Goal: Task Accomplishment & Management: Manage account settings

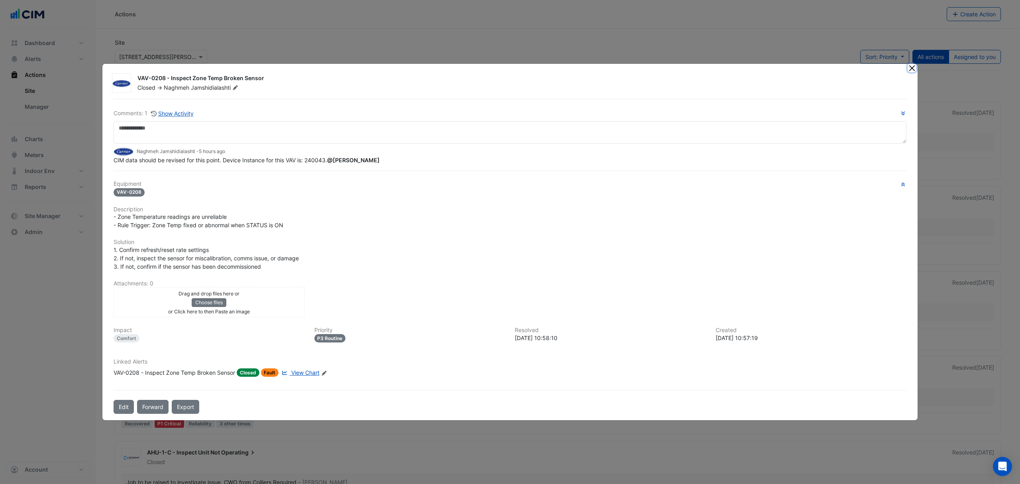
click at [913, 69] on button "Close" at bounding box center [912, 68] width 8 height 8
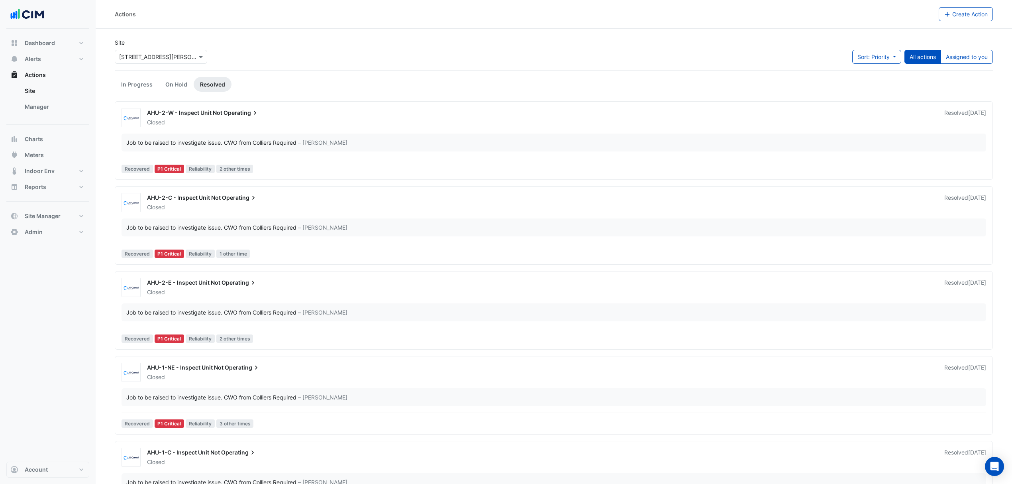
drag, startPoint x: 46, startPoint y: 108, endPoint x: 47, endPoint y: 163, distance: 55.8
click at [47, 163] on div "Dashboard Portfolio Ratings Performance Alerts Site Rules Templates Actions Sit…" at bounding box center [47, 137] width 83 height 205
click at [41, 214] on span "Site Manager" at bounding box center [43, 216] width 36 height 8
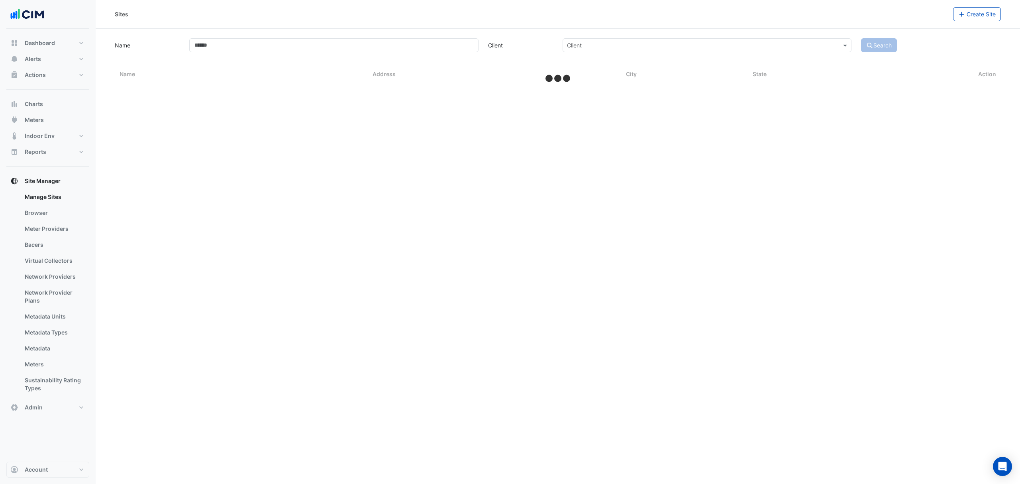
click at [33, 241] on link "Bacers" at bounding box center [53, 245] width 71 height 16
click at [348, 53] on input "text" at bounding box center [550, 52] width 418 height 8
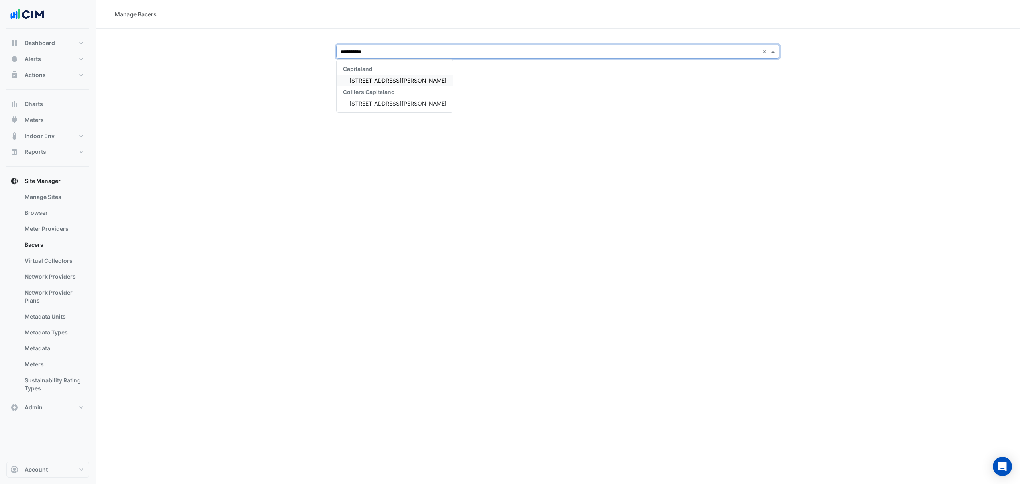
type input "**********"
click at [367, 76] on div "[STREET_ADDRESS][PERSON_NAME]" at bounding box center [395, 81] width 116 height 12
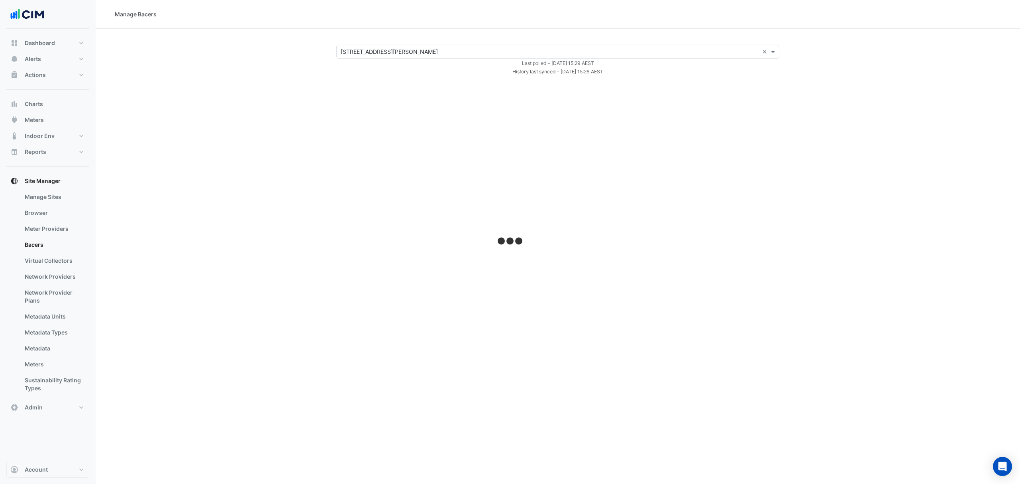
select select "***"
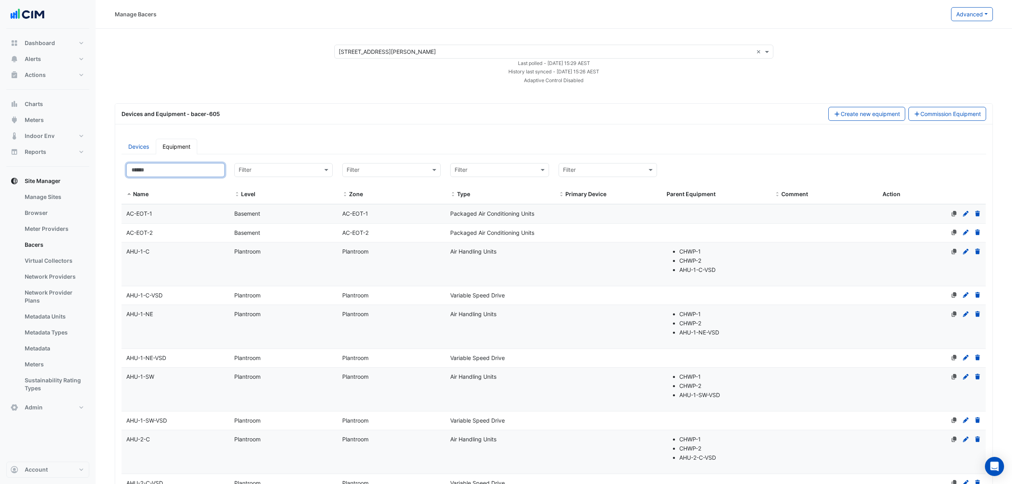
click at [214, 173] on input at bounding box center [175, 170] width 98 height 14
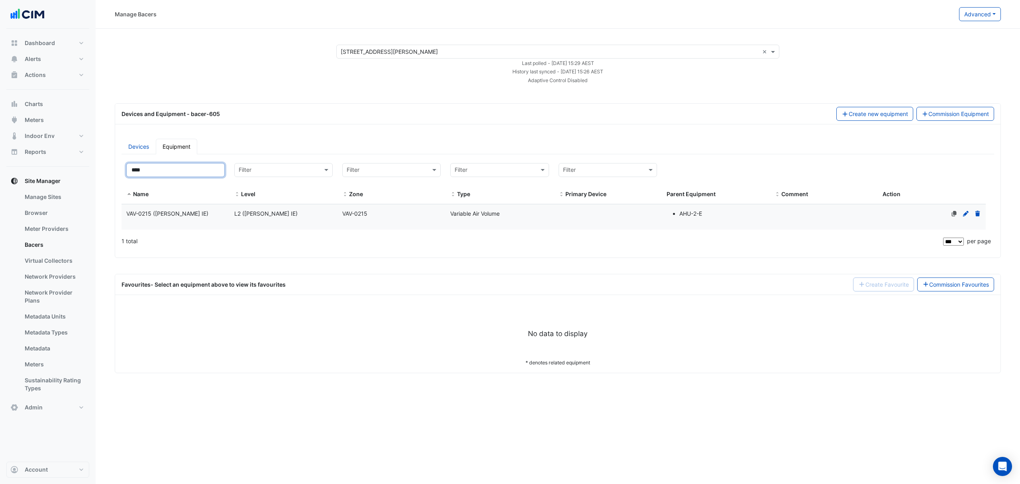
type input "****"
click at [229, 212] on div "Name VAV-0215 (NABERS IE) Level L2 (NABERS IE) Zone VAV-0215 Type Variable Air …" at bounding box center [554, 216] width 864 height 25
click at [293, 214] on div "L2 (NABERS IE)" at bounding box center [284, 213] width 108 height 9
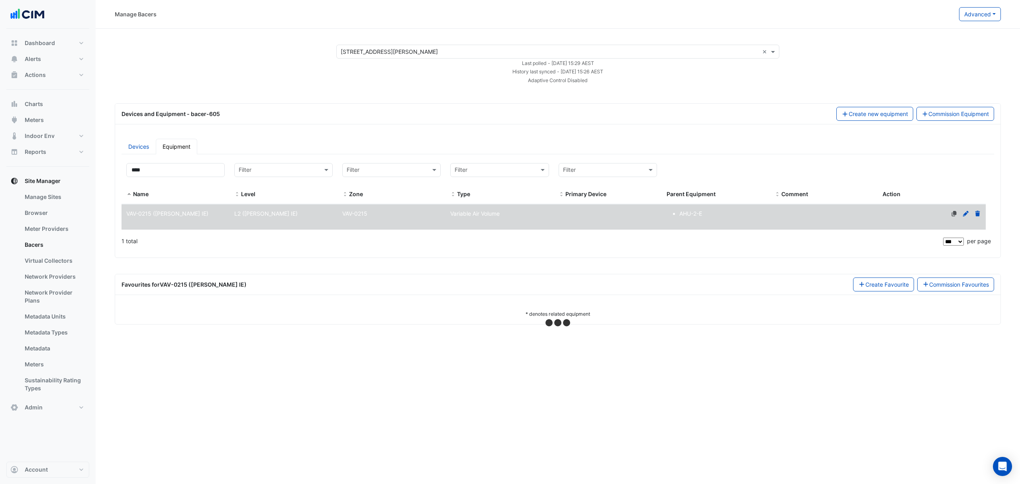
select select "***"
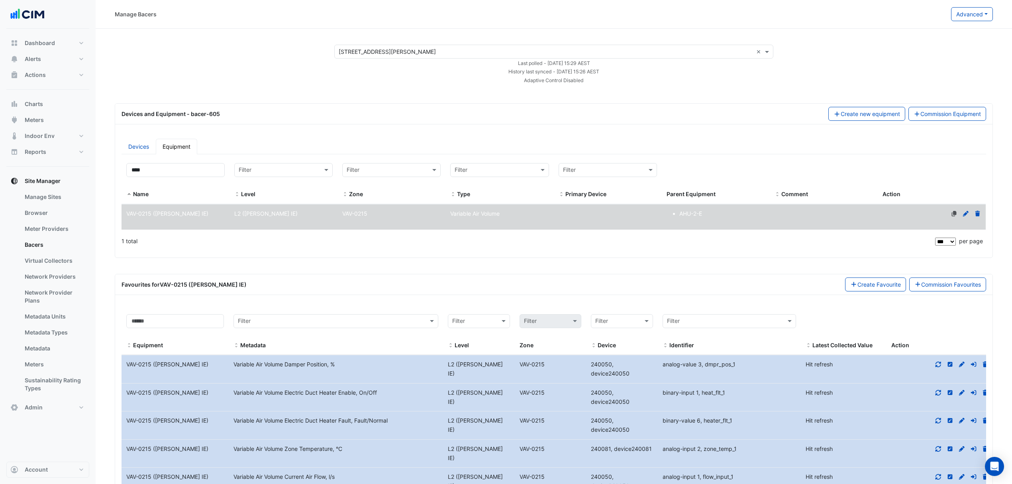
scroll to position [22, 0]
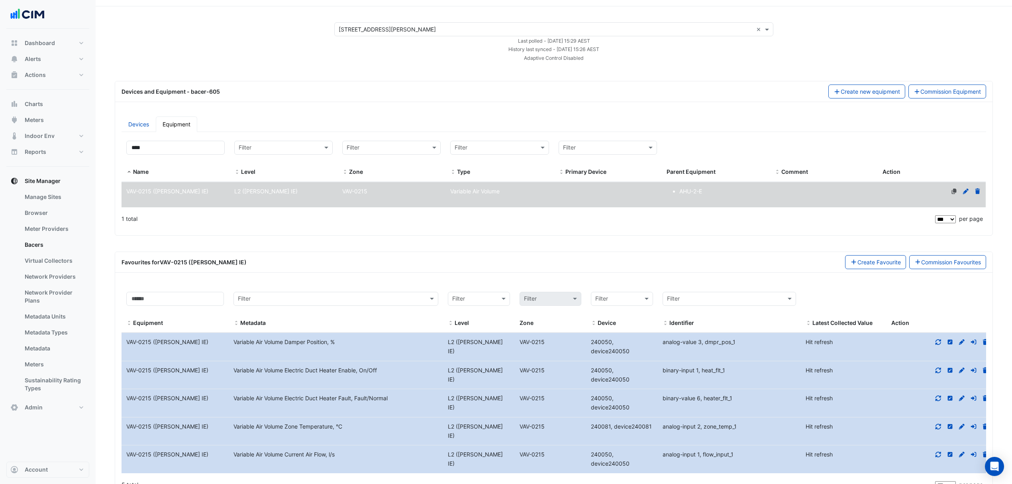
click at [964, 424] on icon at bounding box center [961, 427] width 7 height 6
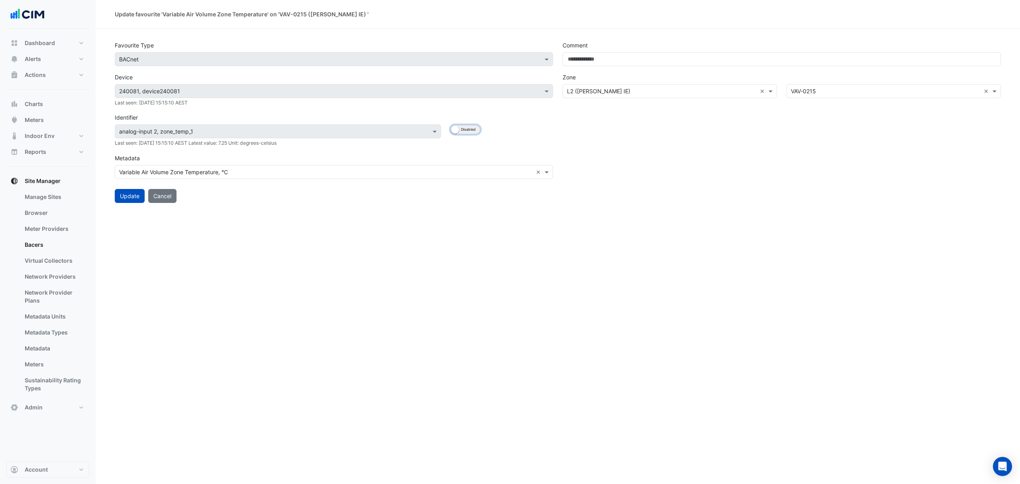
click at [474, 130] on button "Enabled Disabled" at bounding box center [465, 129] width 29 height 9
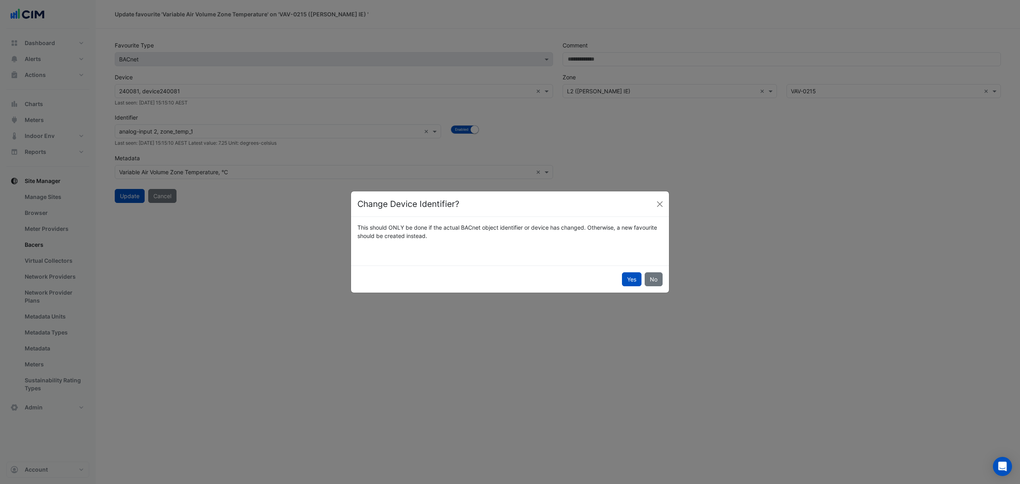
click at [630, 278] on button "Yes" at bounding box center [632, 279] width 20 height 14
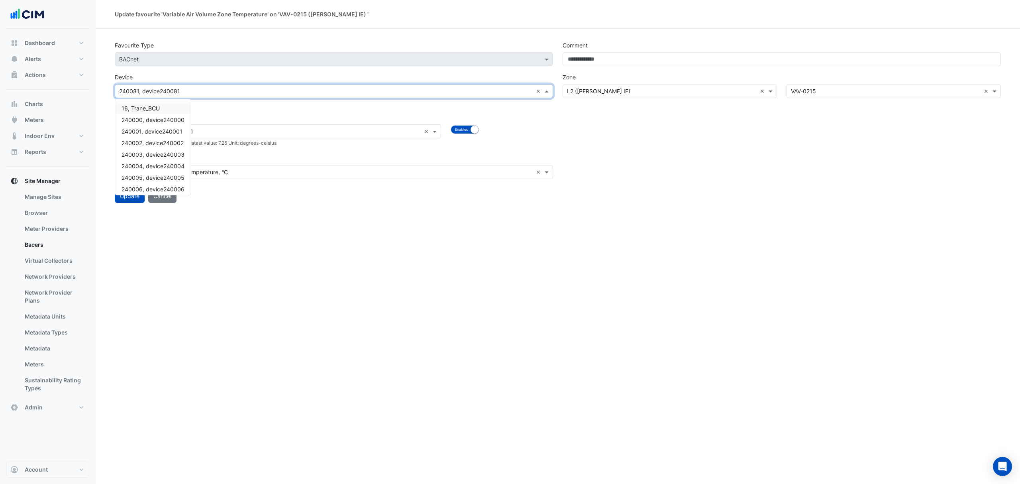
click at [440, 88] on input "text" at bounding box center [326, 91] width 414 height 8
type input "******"
click at [167, 108] on span "240050, device240050" at bounding box center [153, 108] width 63 height 7
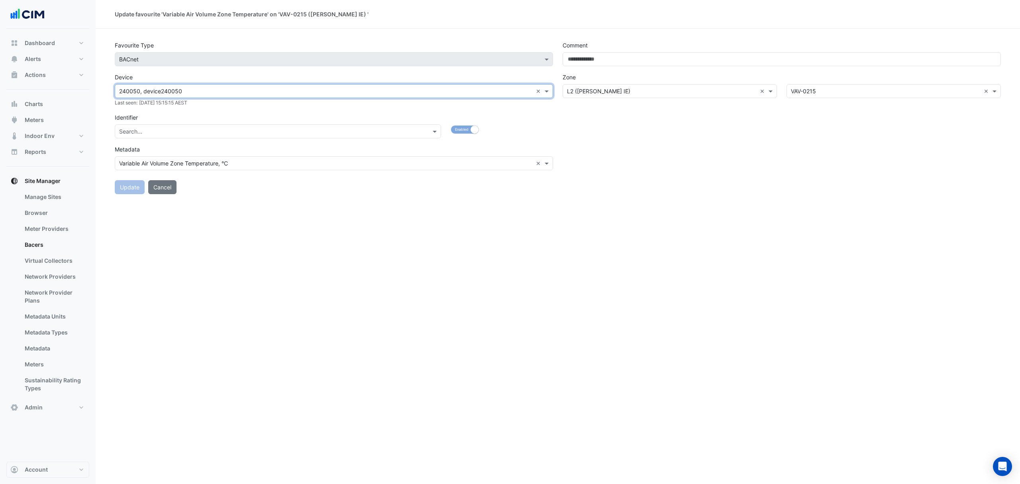
click at [193, 128] on input "text" at bounding box center [270, 132] width 302 height 8
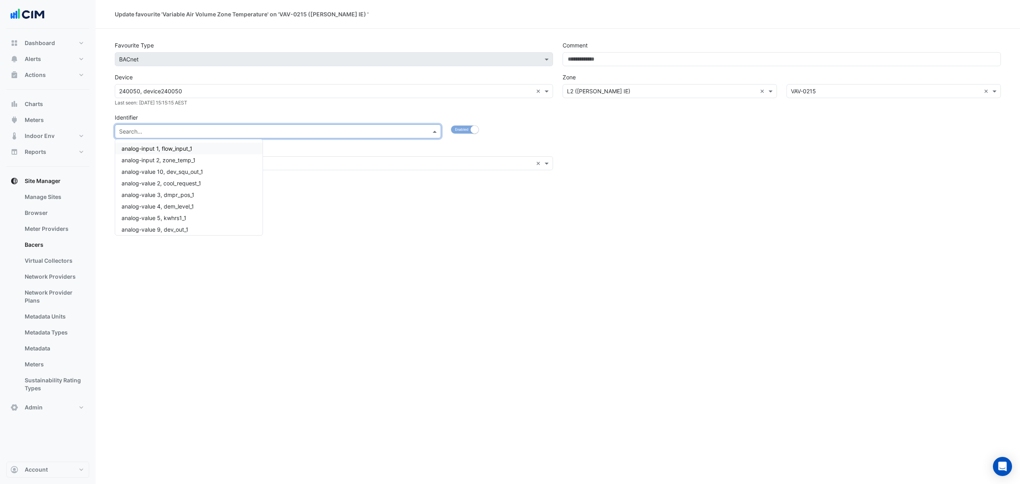
type input "*"
click at [179, 149] on span "analog-input 2, zone_temp_1" at bounding box center [159, 148] width 74 height 7
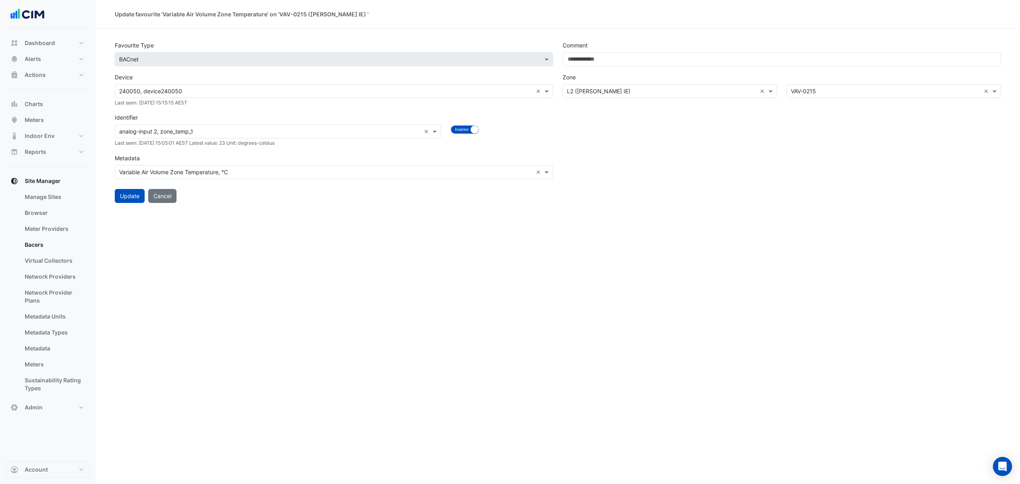
click at [223, 198] on div "Update Cancel" at bounding box center [558, 193] width 896 height 20
click at [135, 193] on button "Update" at bounding box center [130, 196] width 30 height 14
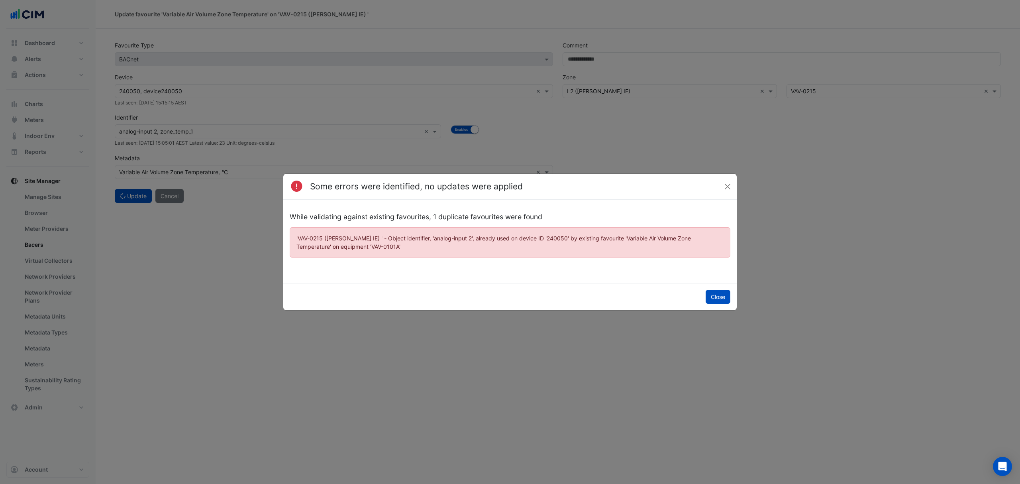
click at [709, 291] on button "Close" at bounding box center [718, 297] width 25 height 14
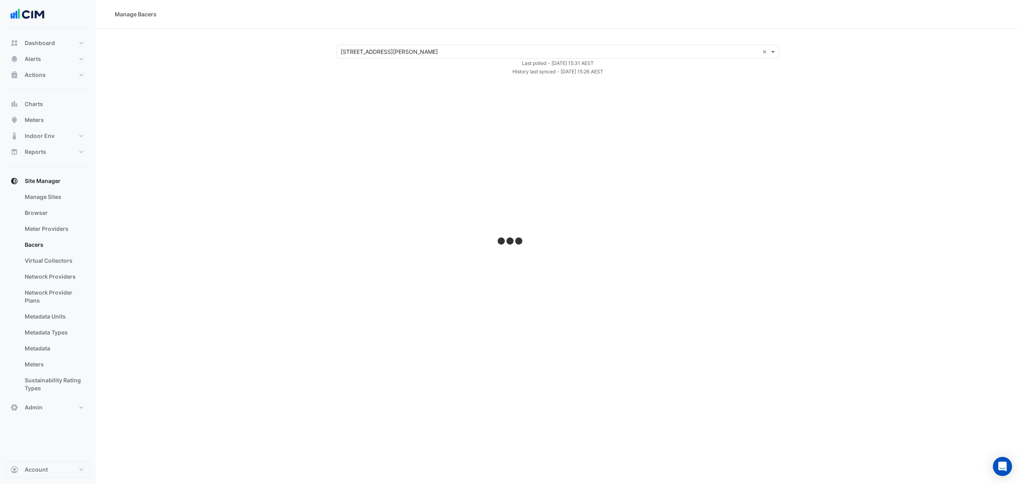
select select "***"
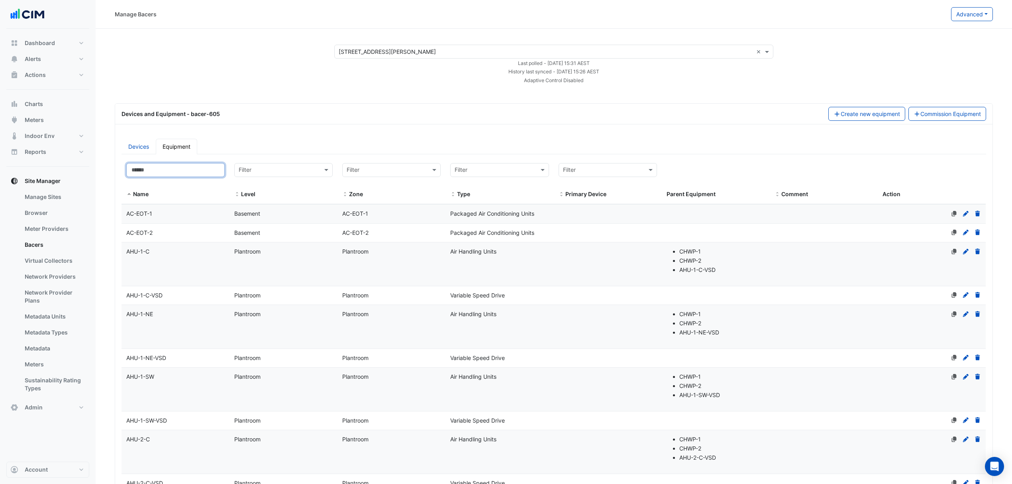
click at [147, 165] on input at bounding box center [175, 170] width 98 height 14
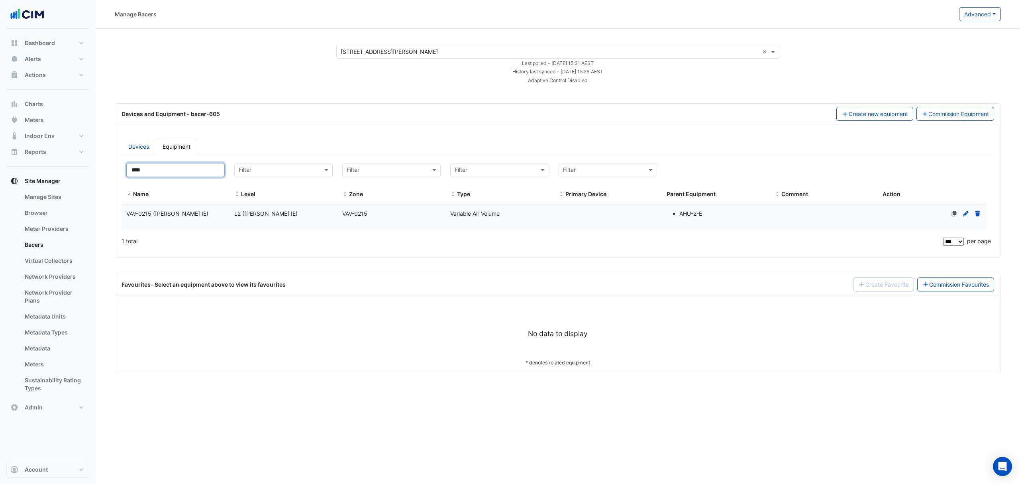
type input "****"
click at [171, 216] on span "VAV-0215 (NABERS IE)" at bounding box center [167, 213] width 82 height 7
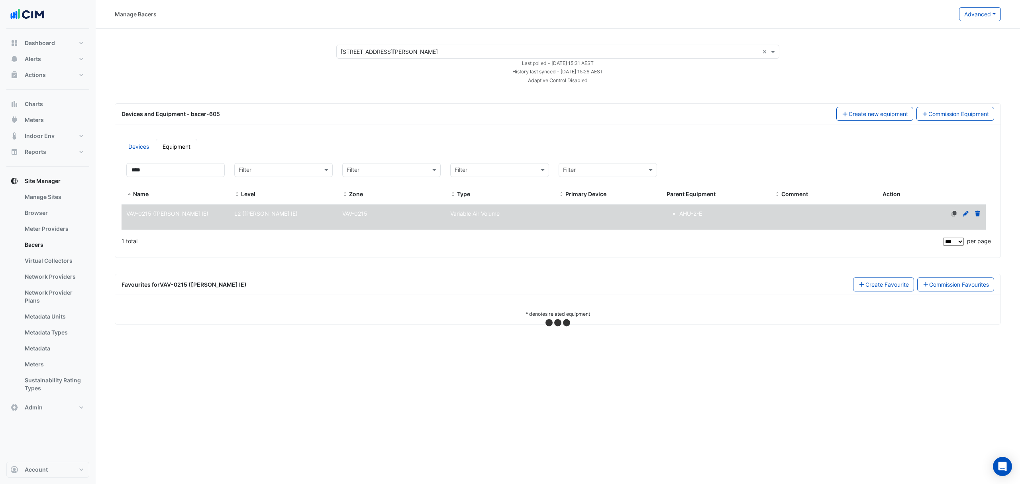
select select "***"
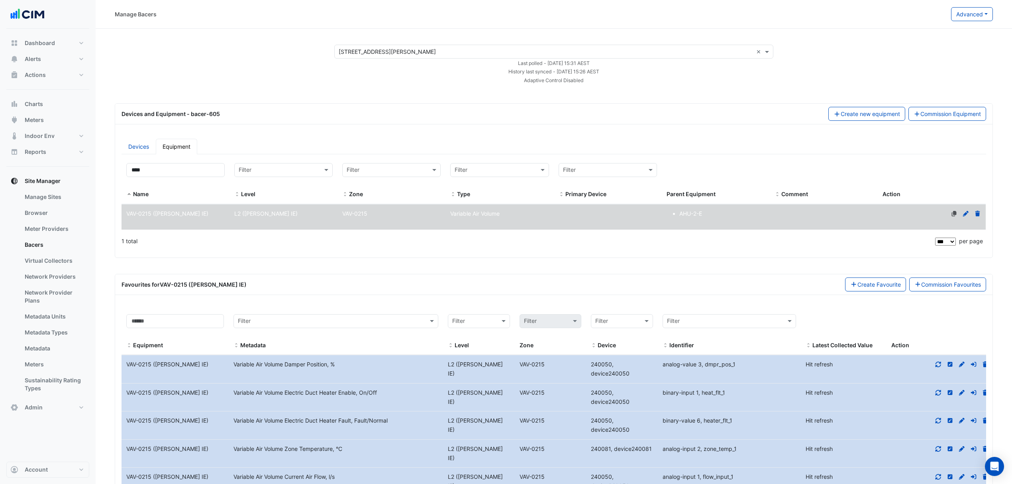
click at [960, 446] on icon at bounding box center [961, 449] width 7 height 6
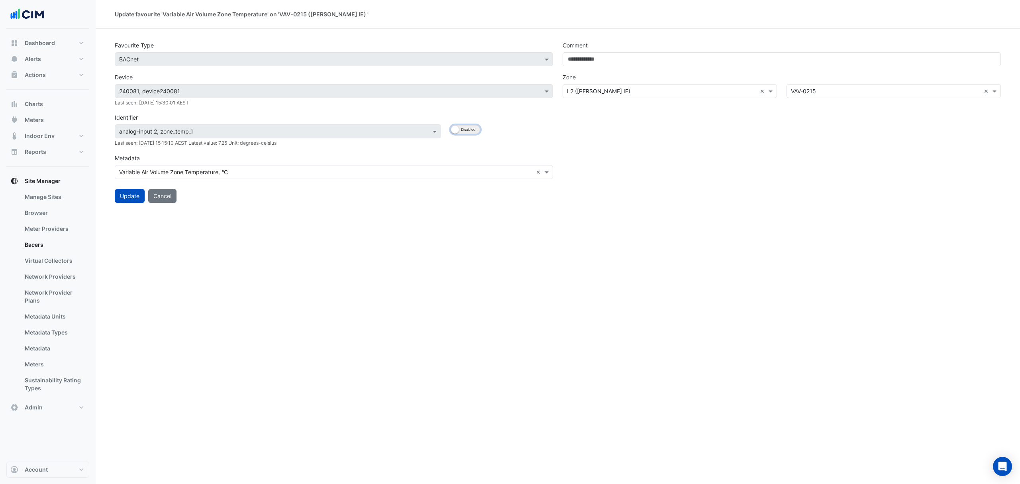
click at [476, 131] on button "Enabled Disabled" at bounding box center [465, 129] width 29 height 9
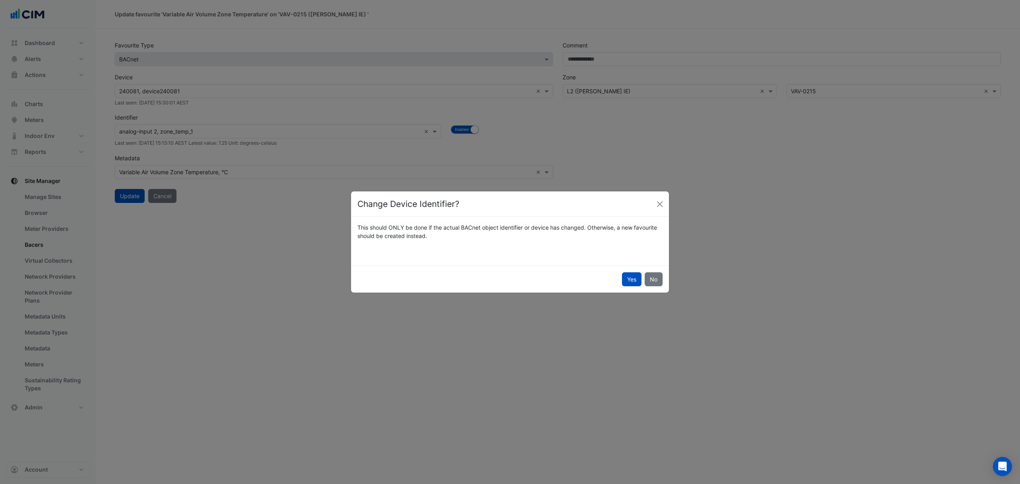
click at [636, 281] on button "Yes" at bounding box center [632, 279] width 20 height 14
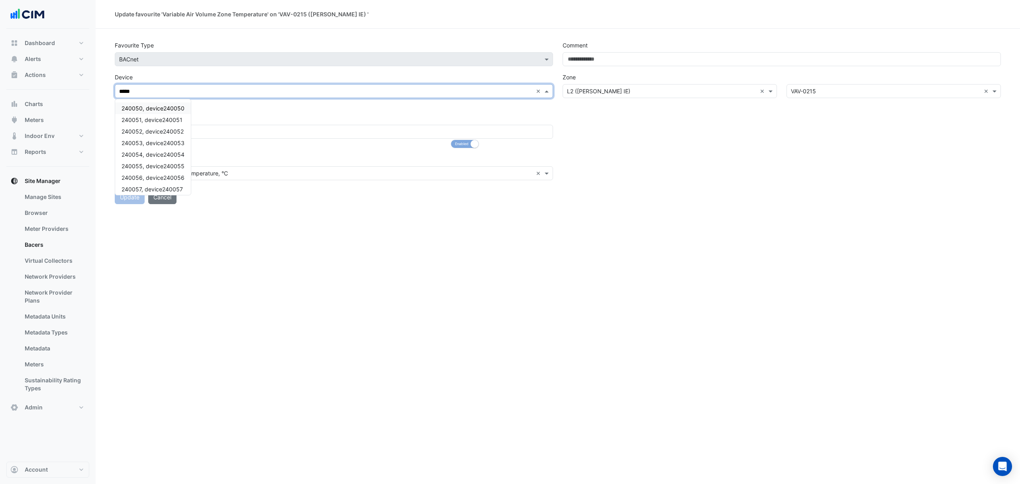
type input "******"
click at [176, 112] on div "240050, device240050" at bounding box center [153, 108] width 76 height 12
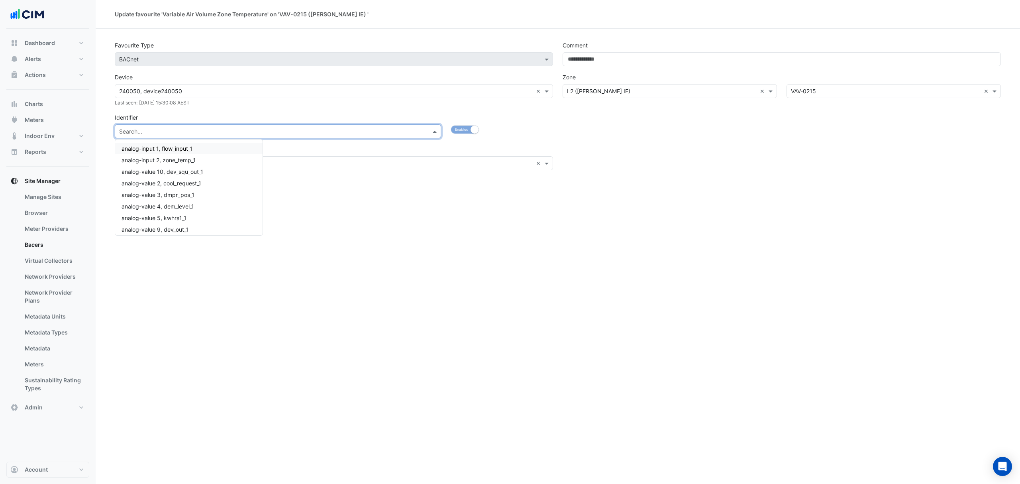
click at [424, 130] on div at bounding box center [278, 131] width 326 height 9
click at [191, 158] on span "analog-input 2, zone_temp_1" at bounding box center [159, 160] width 74 height 7
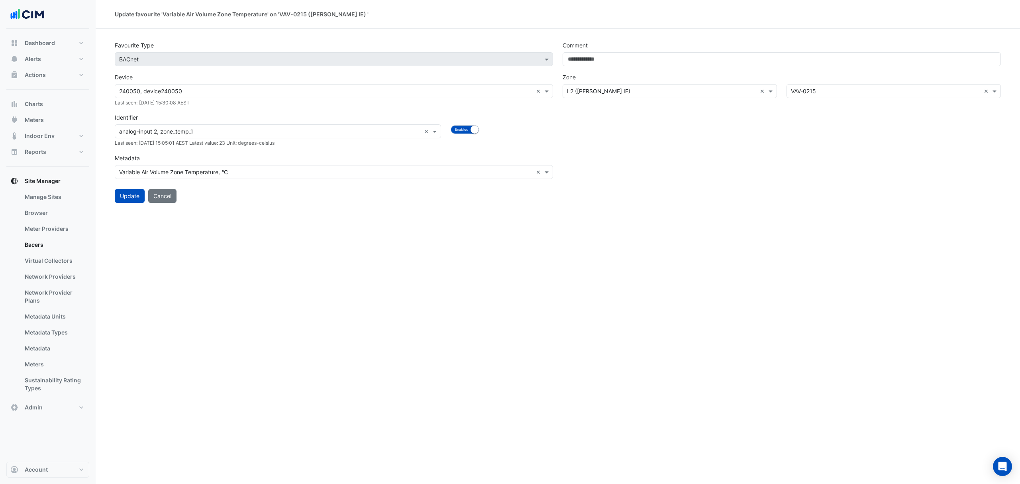
click at [216, 211] on div "Update favourite 'Variable Air Volume Zone Temperature' on 'VAV-0215 (NABERS IE…" at bounding box center [558, 242] width 925 height 484
click at [131, 199] on button "Update" at bounding box center [130, 196] width 30 height 14
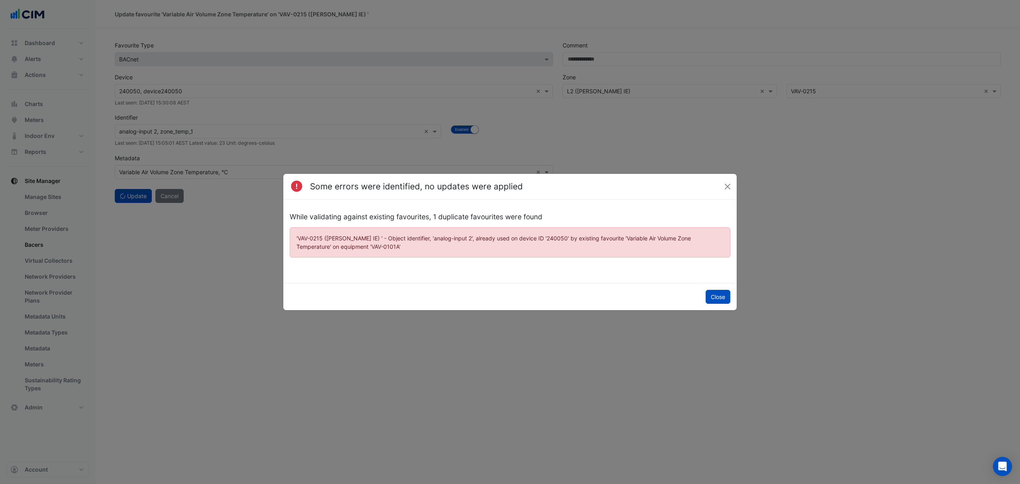
drag, startPoint x: 361, startPoint y: 246, endPoint x: 292, endPoint y: 245, distance: 68.9
click at [292, 245] on ngb-alert "'VAV-0215 (NABERS IE) ' - Object identifier, 'analog-input 2', already used on …" at bounding box center [510, 242] width 441 height 30
click at [732, 186] on button "Close" at bounding box center [728, 187] width 12 height 12
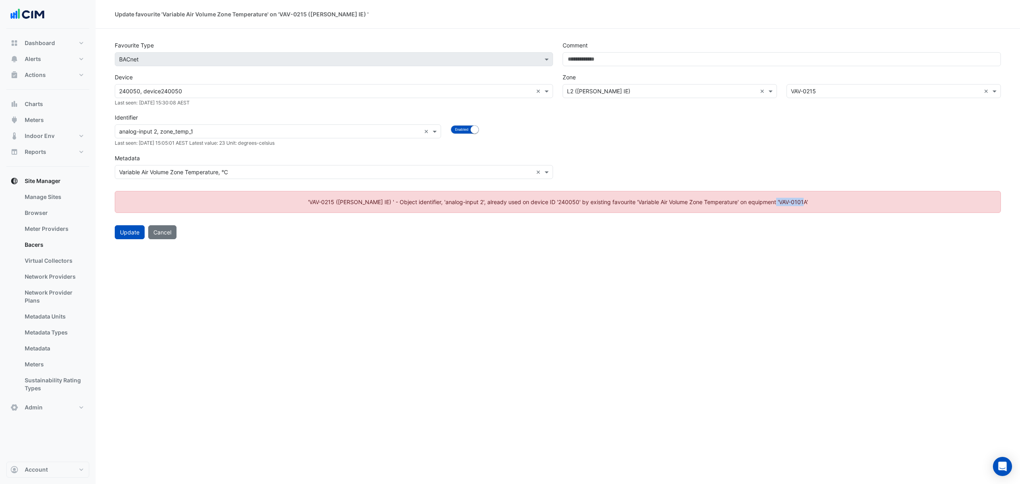
drag, startPoint x: 798, startPoint y: 202, endPoint x: 770, endPoint y: 202, distance: 27.9
click at [770, 202] on ngb-alert "'VAV-0215 (NABERS IE) ' - Object identifier, 'analog-input 2', already used on …" at bounding box center [558, 202] width 886 height 22
copy ngb-alert "VAV-0101A'"
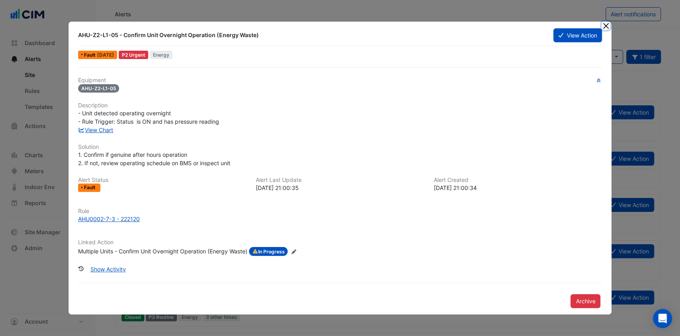
click at [608, 25] on button "Close" at bounding box center [606, 26] width 8 height 8
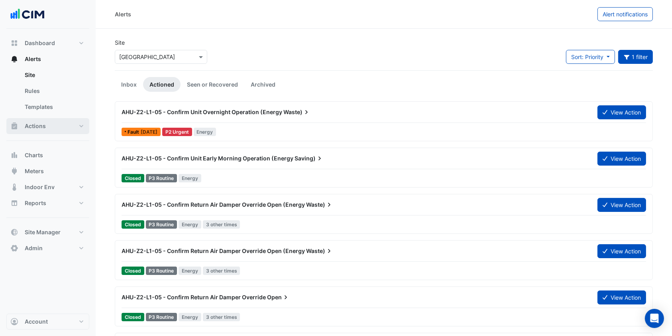
click at [46, 126] on button "Actions" at bounding box center [47, 126] width 83 height 16
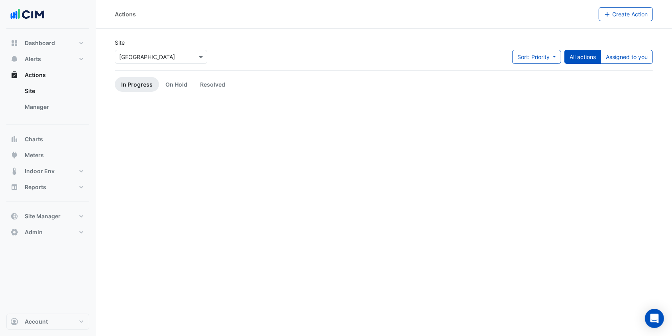
click at [47, 116] on ul "Site Manager" at bounding box center [47, 100] width 83 height 35
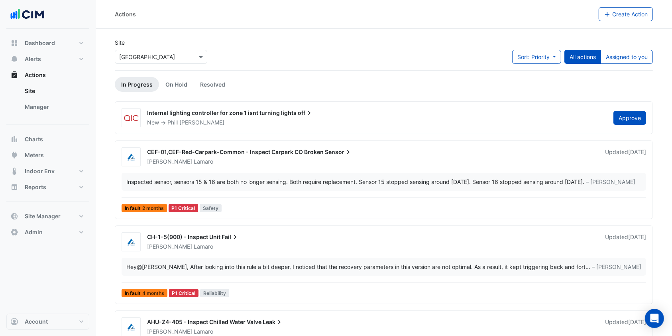
click at [47, 112] on link "Manager" at bounding box center [53, 107] width 71 height 16
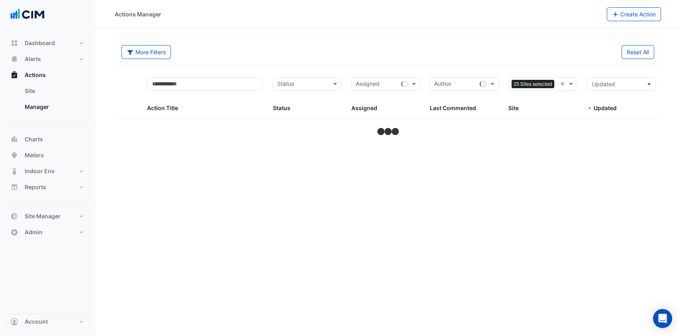
select select "***"
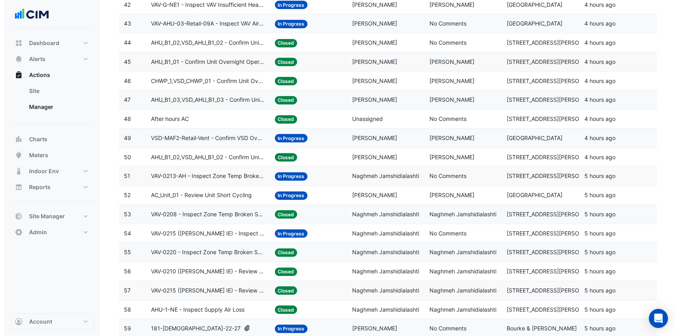
scroll to position [956, 0]
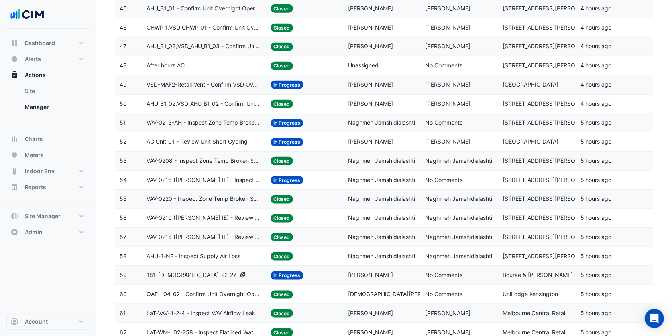
click at [214, 247] on datatable-body-cell "Action Title: AHU-1-NE - Inspect Supply Air Loss" at bounding box center [204, 256] width 124 height 19
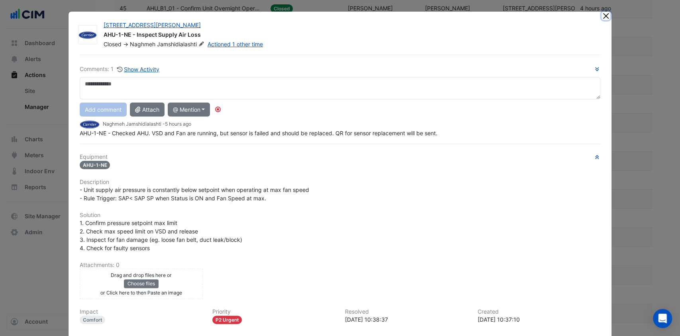
click at [602, 16] on button "Close" at bounding box center [606, 16] width 8 height 8
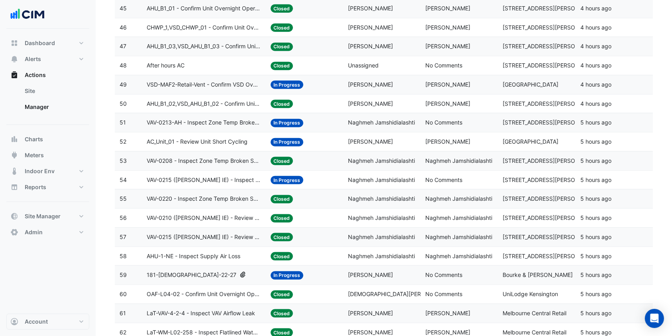
click at [198, 236] on span "VAV-0215 ([PERSON_NAME] IE) - Review Critical Sensor Outside Range" at bounding box center [204, 236] width 114 height 9
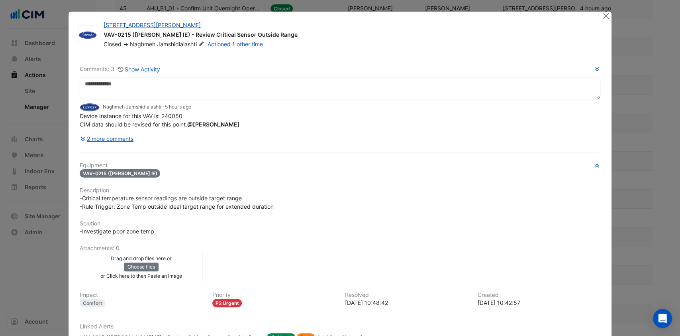
click at [96, 135] on button "2 more comments" at bounding box center [107, 139] width 55 height 14
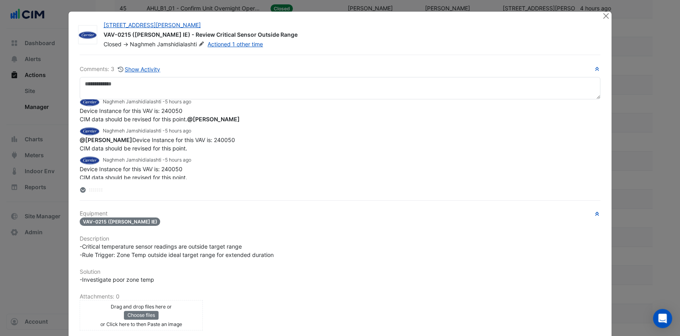
scroll to position [0, 0]
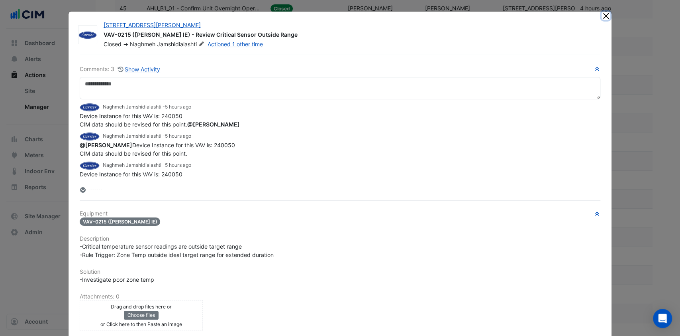
click at [602, 14] on button "Close" at bounding box center [606, 16] width 8 height 8
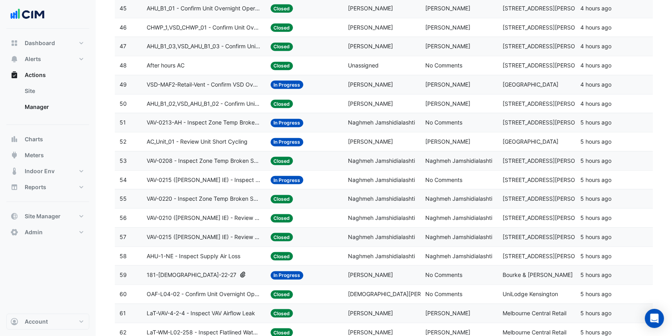
click at [226, 201] on datatable-body-cell "Action Title: VAV-0220 - Inspect Zone Temp Broken Sensor" at bounding box center [204, 198] width 124 height 19
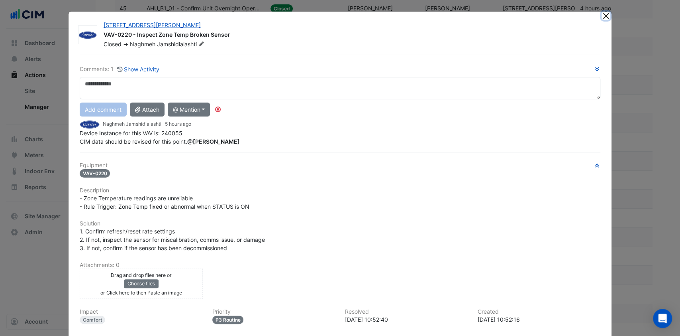
click at [603, 17] on button "Close" at bounding box center [606, 16] width 8 height 8
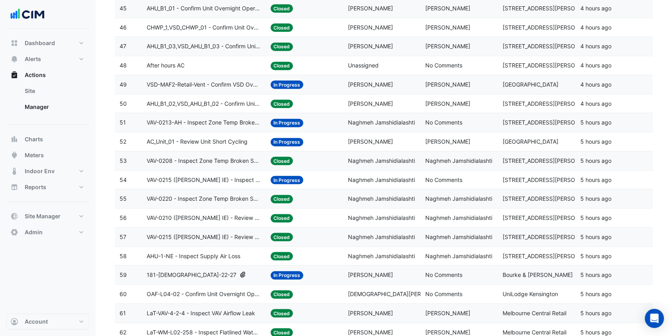
click at [223, 238] on span "VAV-0215 ([PERSON_NAME] IE) - Review Critical Sensor Outside Range" at bounding box center [204, 236] width 114 height 9
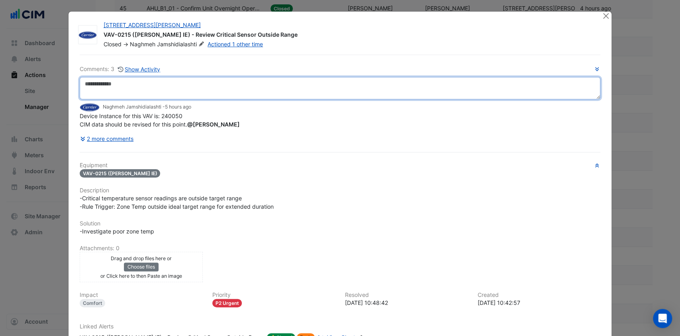
click at [184, 79] on textarea at bounding box center [340, 88] width 521 height 22
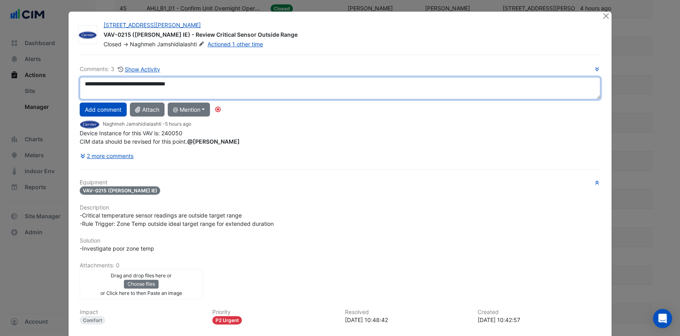
click at [150, 142] on div "**********" at bounding box center [340, 114] width 521 height 98
click at [376, 84] on textarea "**********" at bounding box center [340, 88] width 521 height 22
click at [461, 84] on textarea "**********" at bounding box center [340, 88] width 521 height 22
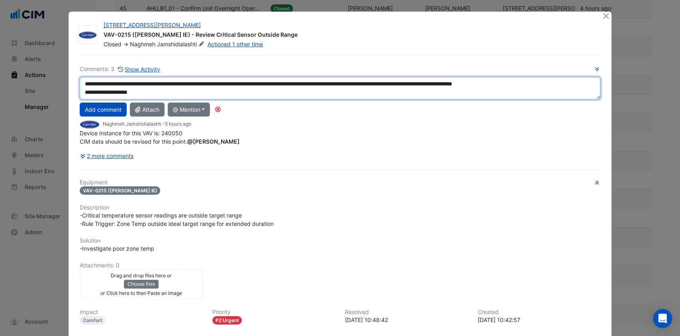
click at [98, 90] on textarea "**********" at bounding box center [340, 88] width 521 height 22
type textarea "**********"
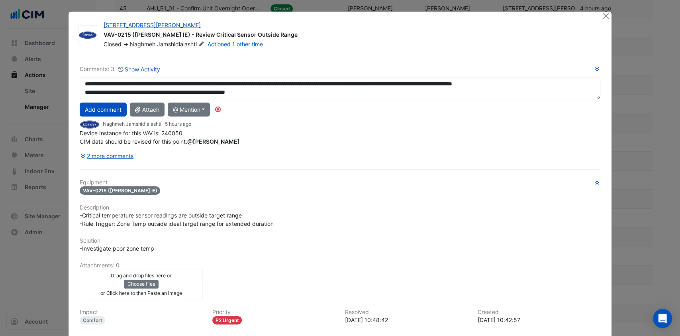
click at [108, 108] on button "Add comment" at bounding box center [103, 109] width 47 height 14
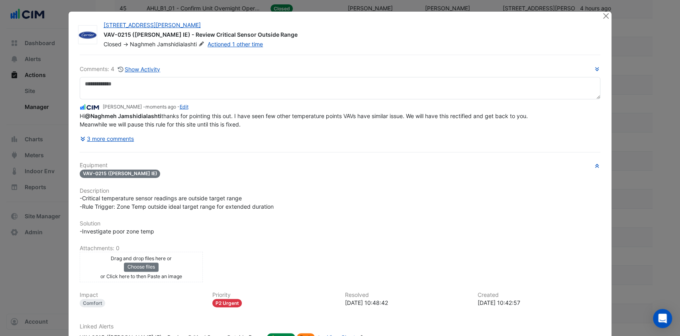
click at [118, 137] on button "3 more comments" at bounding box center [107, 139] width 55 height 14
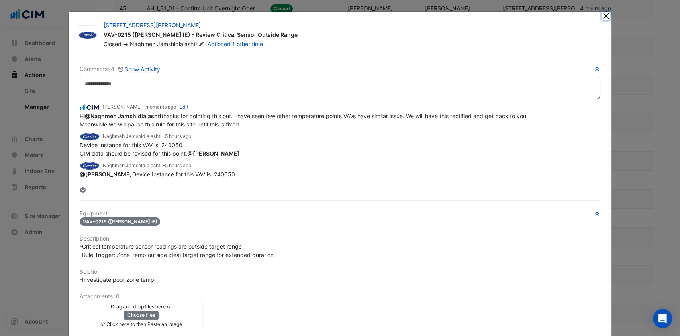
click at [602, 16] on button "Close" at bounding box center [606, 16] width 8 height 8
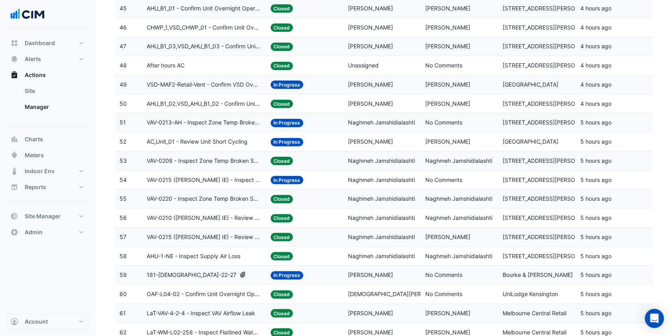
click at [232, 156] on span "VAV-0208 - Inspect Zone Temp Broken Sensor" at bounding box center [204, 160] width 114 height 9
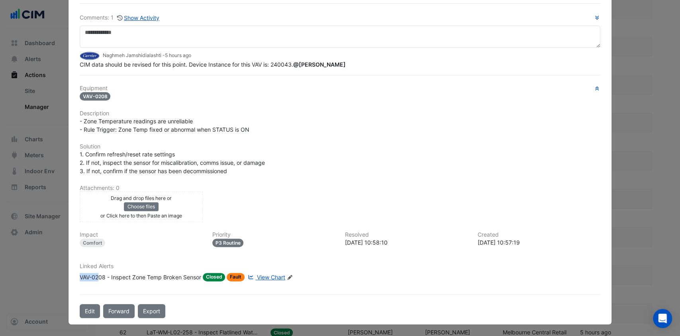
scroll to position [49, 0]
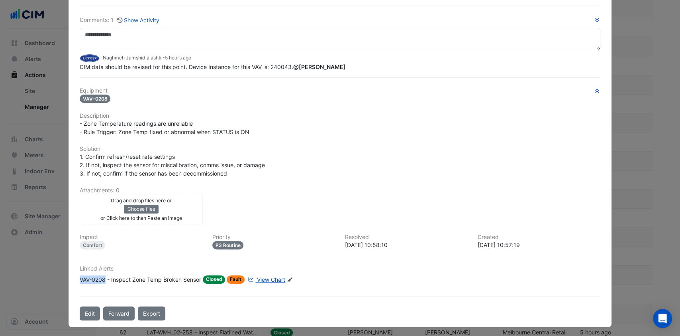
drag, startPoint x: 75, startPoint y: 275, endPoint x: 102, endPoint y: 277, distance: 27.5
click at [102, 277] on div "Linked Alerts VAV-0208 - Inspect Zone Temp Broken Sensor Closed Fault View Char…" at bounding box center [340, 274] width 531 height 18
click at [110, 277] on div "VAV-0208 - Inspect Zone Temp Broken Sensor" at bounding box center [141, 279] width 122 height 8
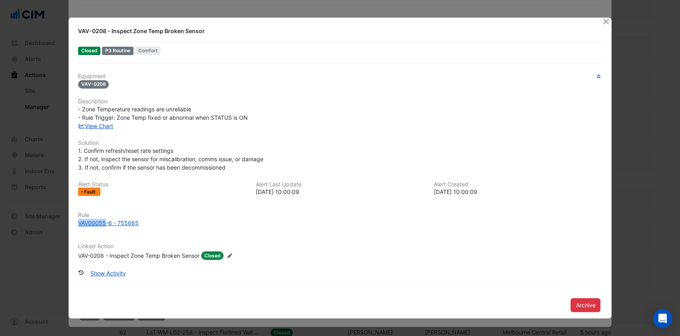
drag, startPoint x: 77, startPoint y: 224, endPoint x: 106, endPoint y: 226, distance: 29.2
click at [106, 226] on div "Rule VAV00055-6 - 755665" at bounding box center [340, 219] width 534 height 15
copy div "VAV00055"
click at [603, 18] on button "Close" at bounding box center [606, 22] width 8 height 8
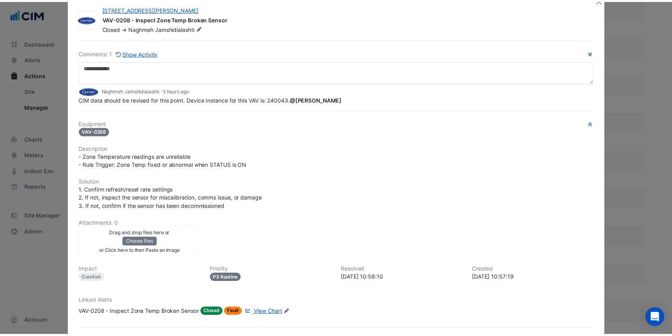
scroll to position [0, 0]
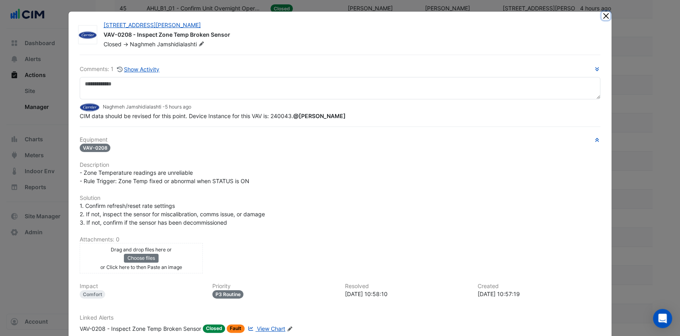
click at [602, 17] on button "Close" at bounding box center [606, 16] width 8 height 8
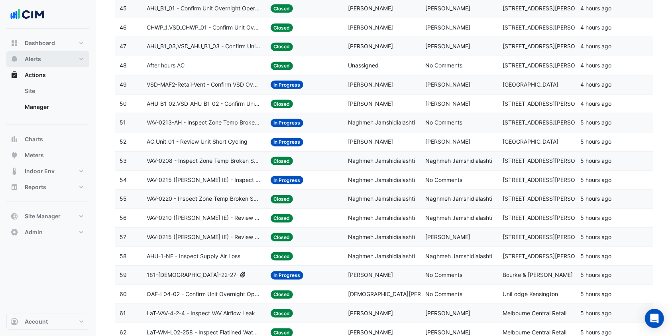
click at [69, 62] on button "Alerts" at bounding box center [47, 59] width 83 height 16
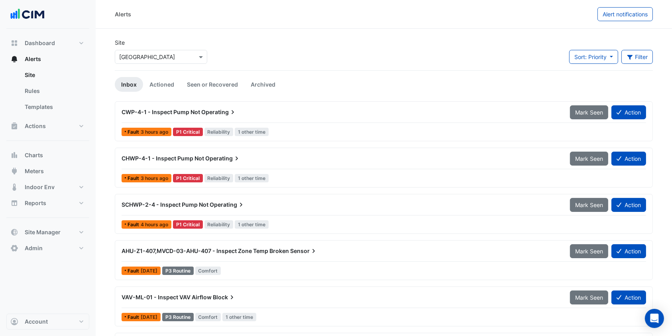
click at [48, 106] on link "Templates" at bounding box center [53, 107] width 71 height 16
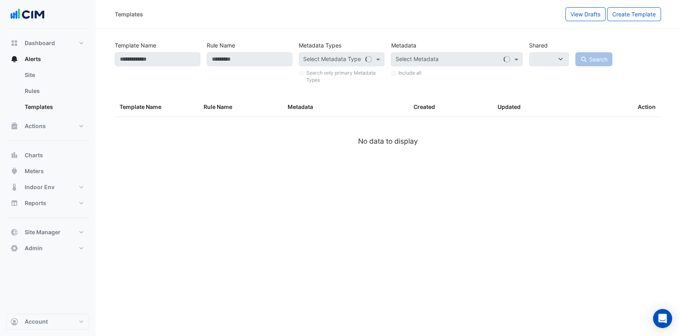
select select
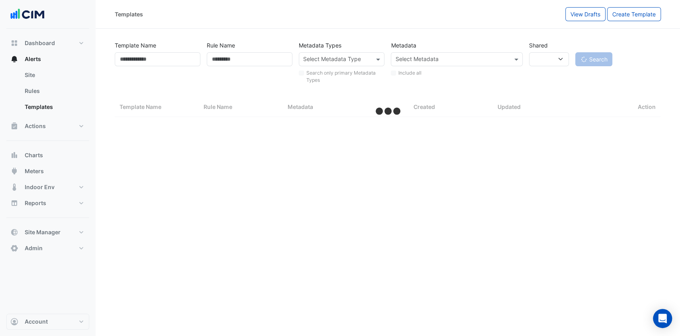
click at [41, 89] on link "Rules" at bounding box center [53, 91] width 71 height 16
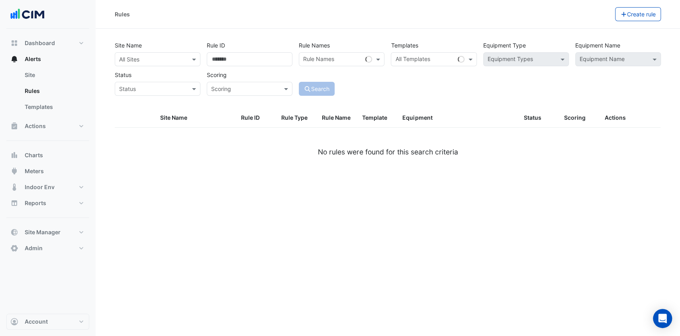
click at [151, 65] on div "All Sites" at bounding box center [158, 59] width 86 height 14
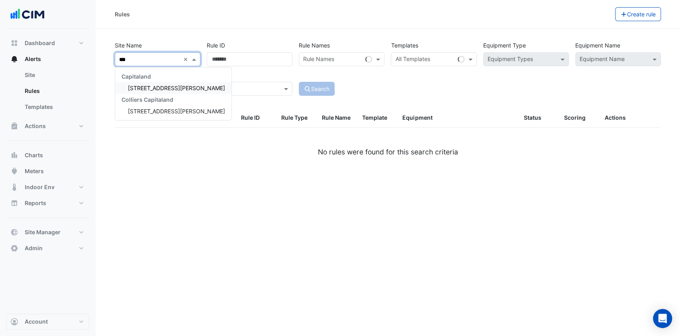
type input "***"
click at [149, 84] on span "108 Wickham St" at bounding box center [176, 87] width 97 height 7
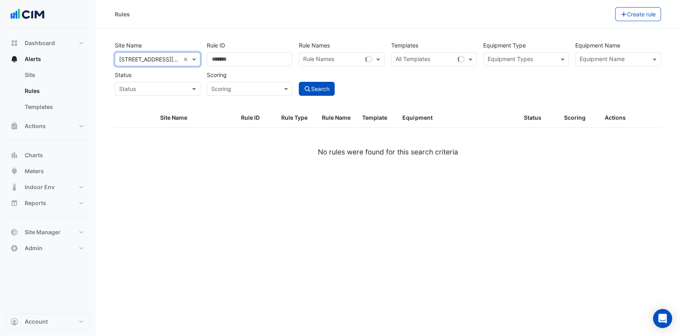
click at [470, 57] on span at bounding box center [472, 59] width 10 height 8
paste input "********"
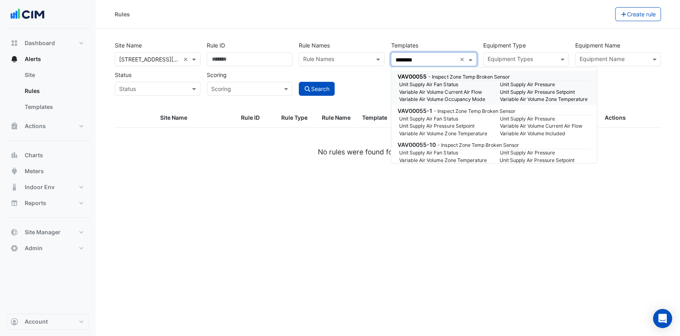
click at [448, 78] on small "- Inspect Zone Temp Broken Sensor" at bounding box center [468, 77] width 81 height 6
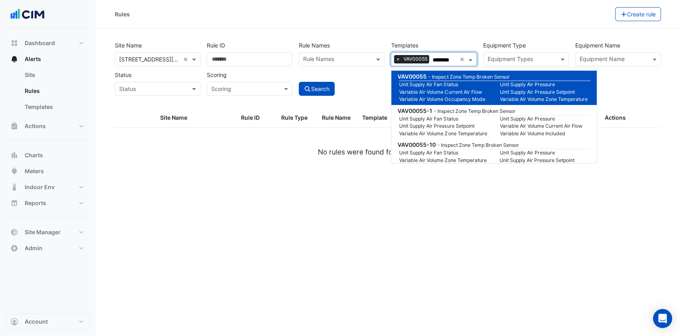
type input "********"
click at [330, 84] on button "Search" at bounding box center [317, 89] width 36 height 14
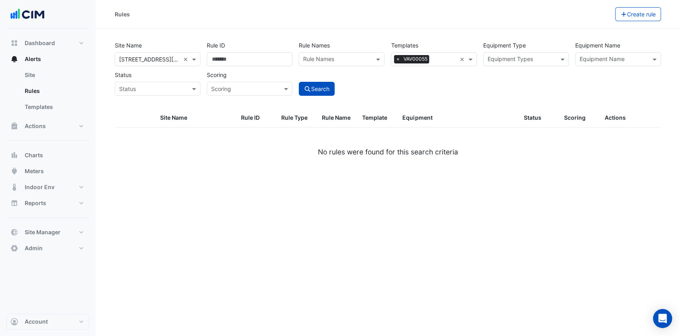
click at [440, 59] on input "text" at bounding box center [444, 60] width 24 height 8
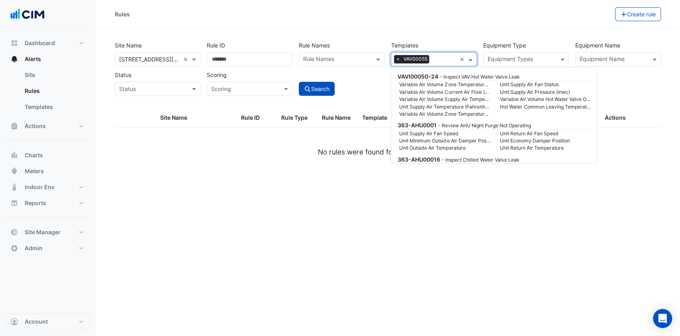
scroll to position [100952, 0]
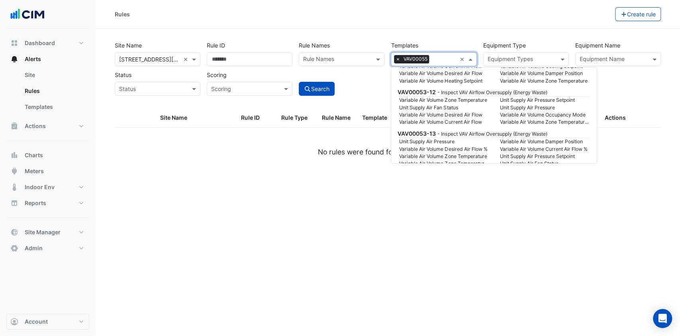
click at [444, 58] on input "text" at bounding box center [444, 60] width 24 height 8
click at [438, 58] on input "text" at bounding box center [444, 60] width 24 height 8
click at [426, 58] on span "VAV00055" at bounding box center [415, 59] width 28 height 8
click at [400, 59] on span "×" at bounding box center [397, 59] width 7 height 8
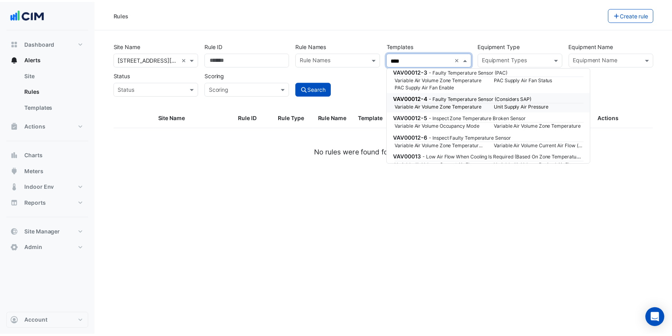
scroll to position [3, 0]
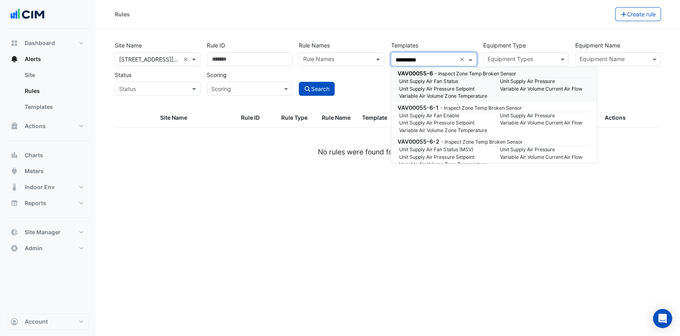
click at [436, 80] on small "Unit Supply Air Fan Status" at bounding box center [445, 81] width 100 height 7
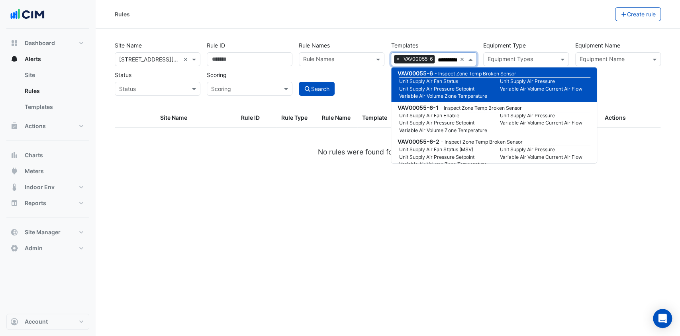
type input "**********"
click at [352, 85] on div "Search" at bounding box center [342, 82] width 92 height 28
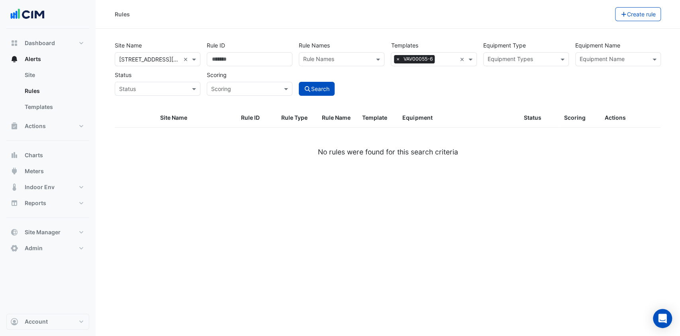
click at [330, 86] on button "Search" at bounding box center [317, 89] width 36 height 14
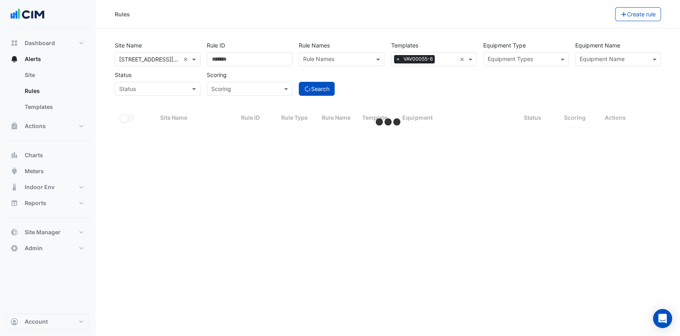
select select "***"
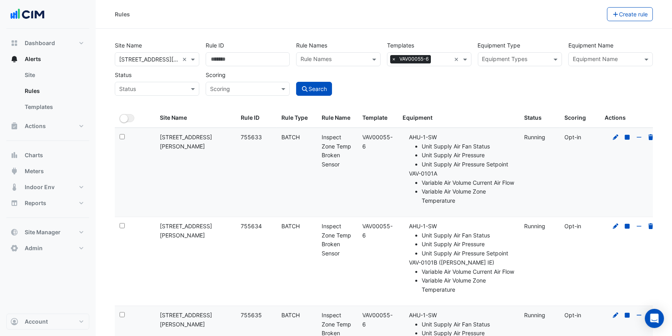
click at [396, 59] on span "×" at bounding box center [393, 59] width 7 height 8
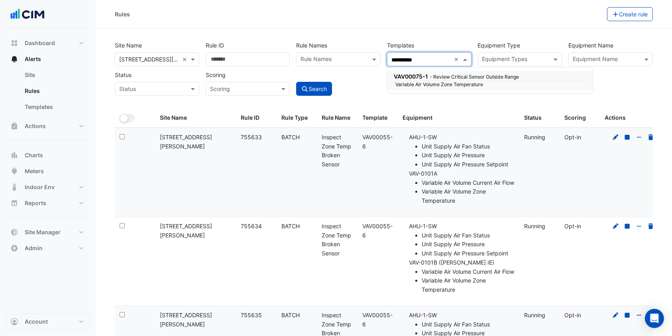
click at [415, 72] on div "VAV00075-1 - Review Critical Sensor Outside Range Variable Air Volume Zone Temp…" at bounding box center [490, 81] width 206 height 20
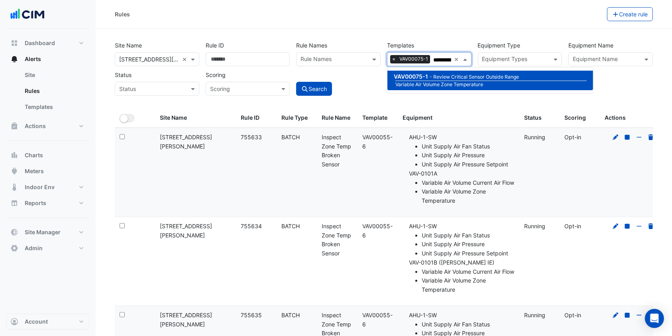
type input "**********"
click at [383, 88] on div "**********" at bounding box center [384, 66] width 544 height 59
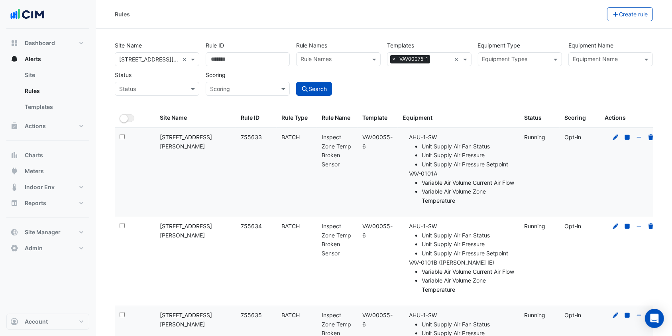
click at [327, 89] on button "Search" at bounding box center [314, 89] width 36 height 14
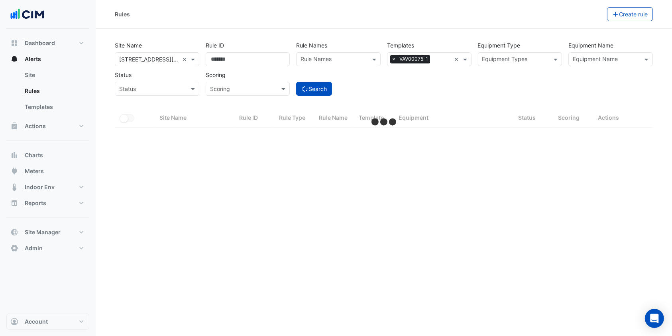
select select "***"
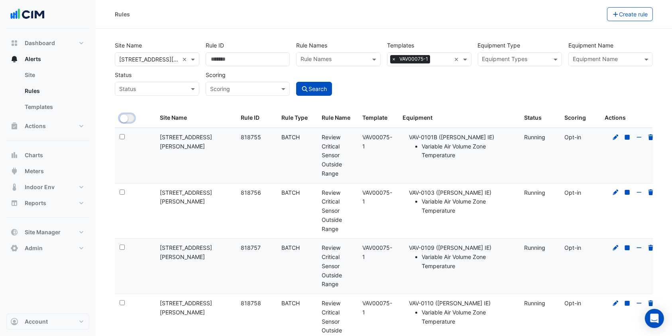
click at [133, 119] on button "All Selected" at bounding box center [127, 118] width 15 height 8
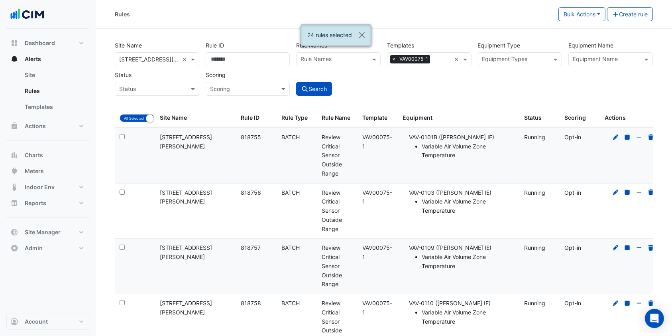
click at [579, 16] on button "Bulk Actions" at bounding box center [581, 14] width 47 height 14
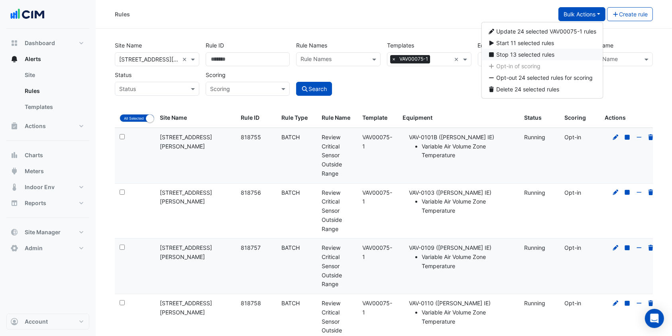
click at [508, 52] on span "Stop 13 selected rules" at bounding box center [526, 54] width 58 height 7
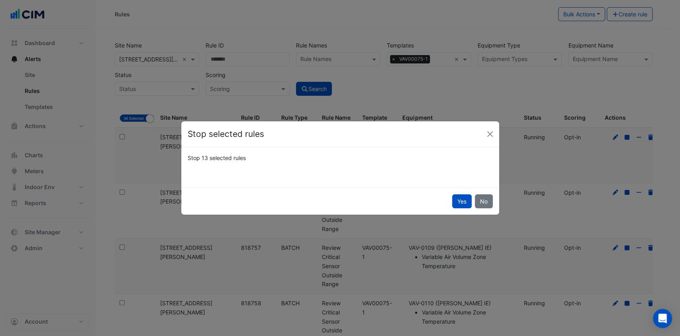
click at [462, 197] on button "Yes" at bounding box center [462, 201] width 20 height 14
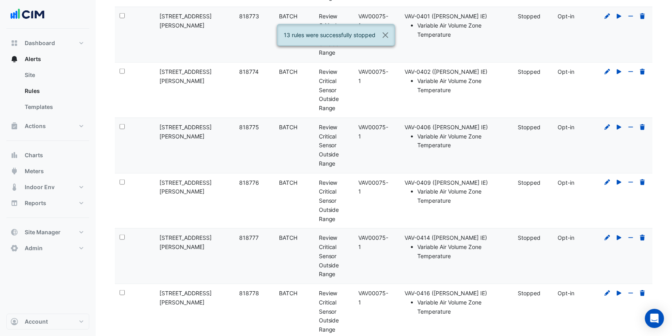
scroll to position [1140, 0]
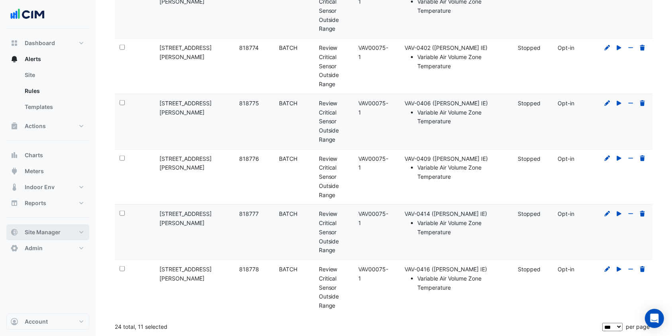
click at [57, 230] on span "Site Manager" at bounding box center [43, 232] width 36 height 8
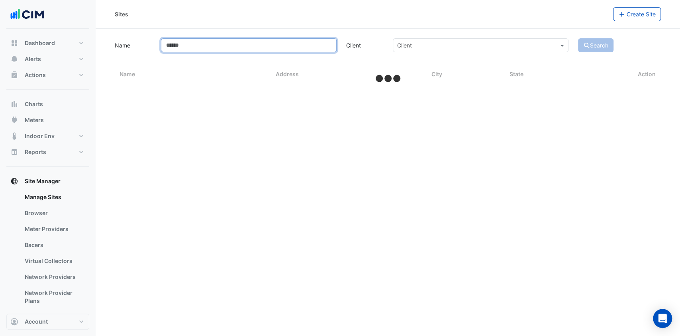
click at [269, 48] on input "Name" at bounding box center [249, 45] width 176 height 14
select select "***"
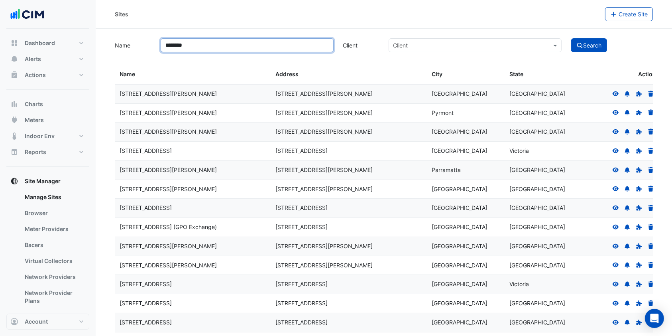
type input "********"
click at [584, 43] on button "Search" at bounding box center [589, 45] width 36 height 14
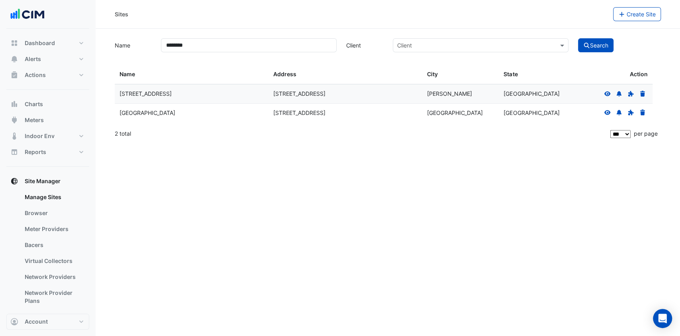
click at [610, 115] on icon at bounding box center [607, 113] width 7 height 6
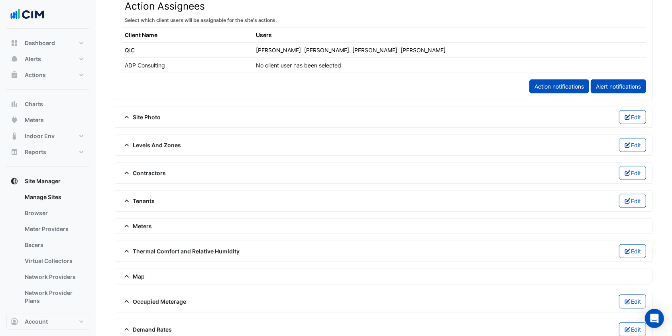
scroll to position [462, 0]
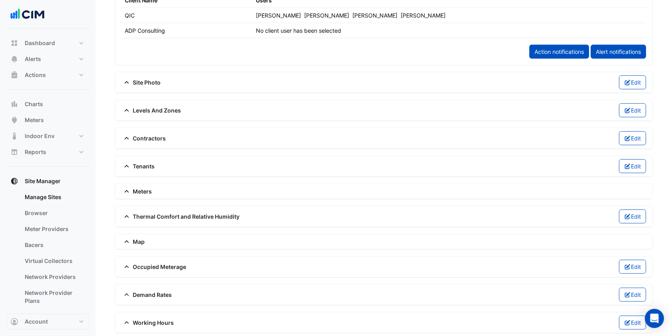
click at [147, 134] on span "Contractors" at bounding box center [144, 138] width 45 height 8
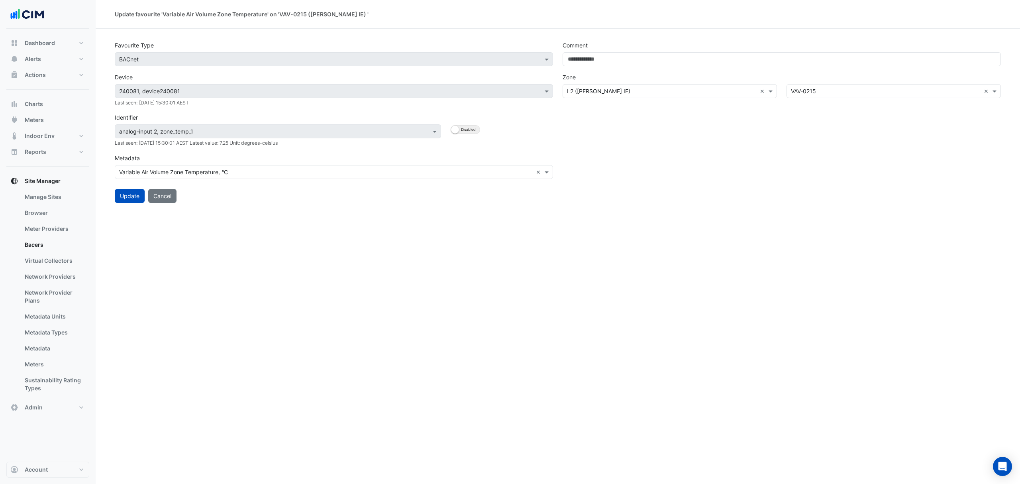
click at [46, 240] on link "Bacers" at bounding box center [53, 245] width 71 height 16
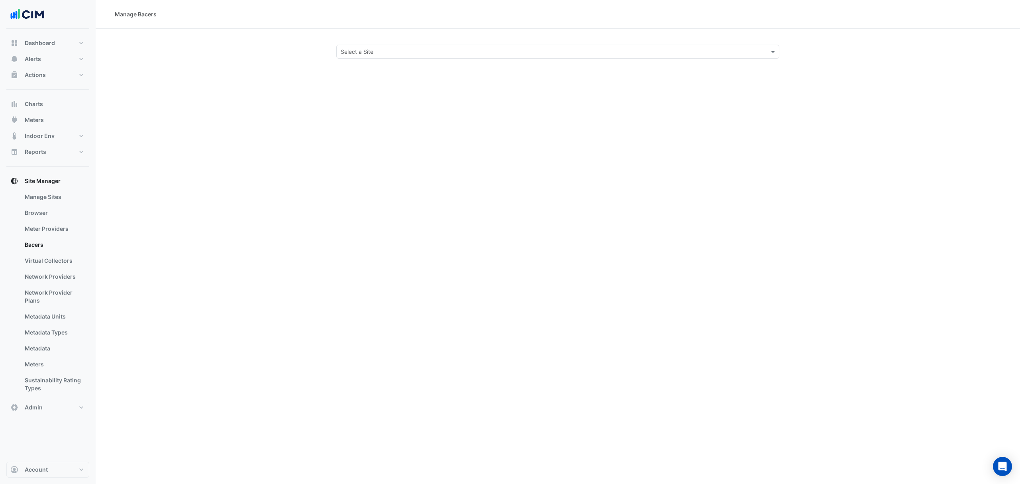
click at [352, 49] on input "text" at bounding box center [550, 52] width 418 height 8
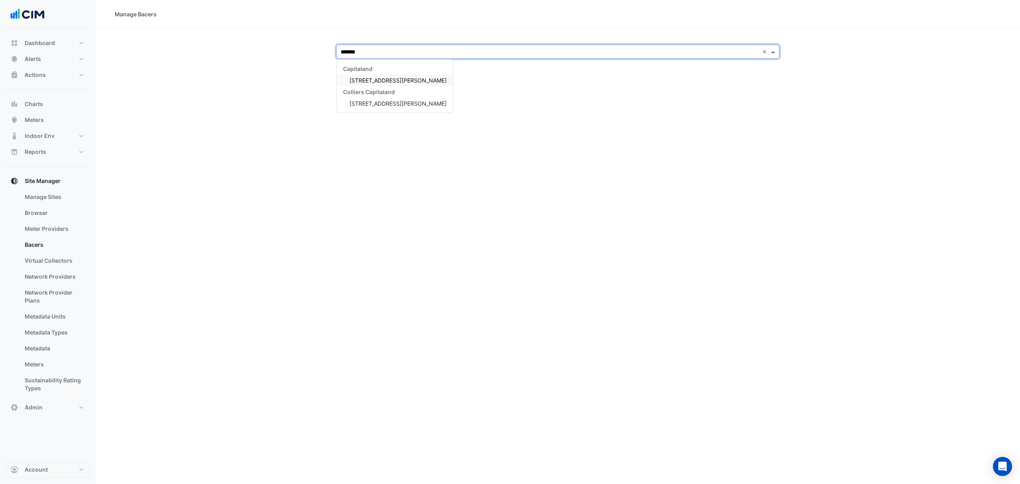
type input "********"
click at [359, 81] on span "[STREET_ADDRESS][PERSON_NAME]" at bounding box center [397, 80] width 97 height 7
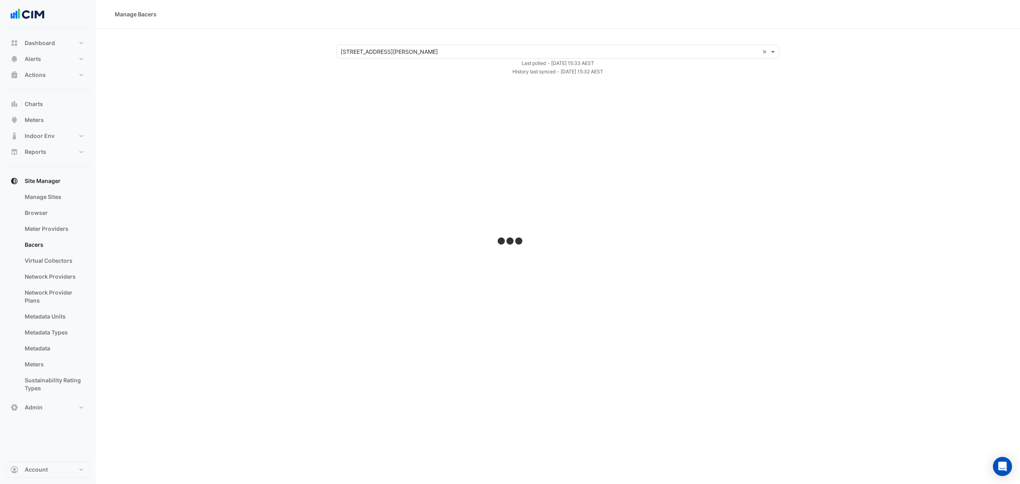
select select "***"
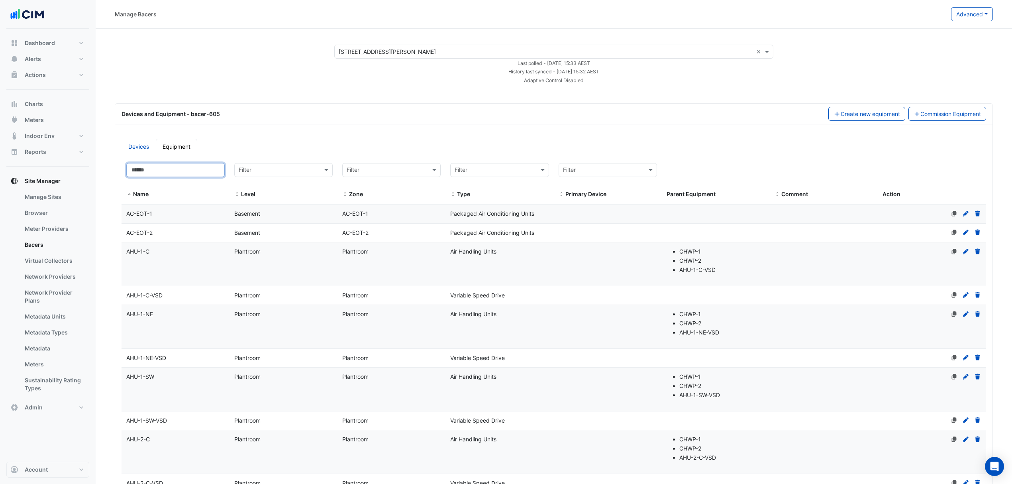
click at [209, 172] on input at bounding box center [175, 170] width 98 height 14
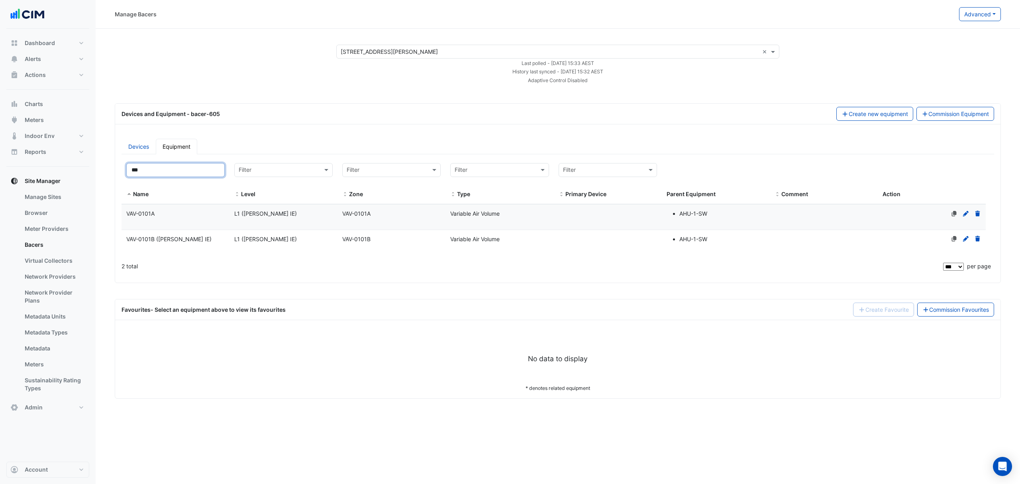
type input "***"
click at [190, 214] on div "VAV-0101A" at bounding box center [176, 213] width 108 height 9
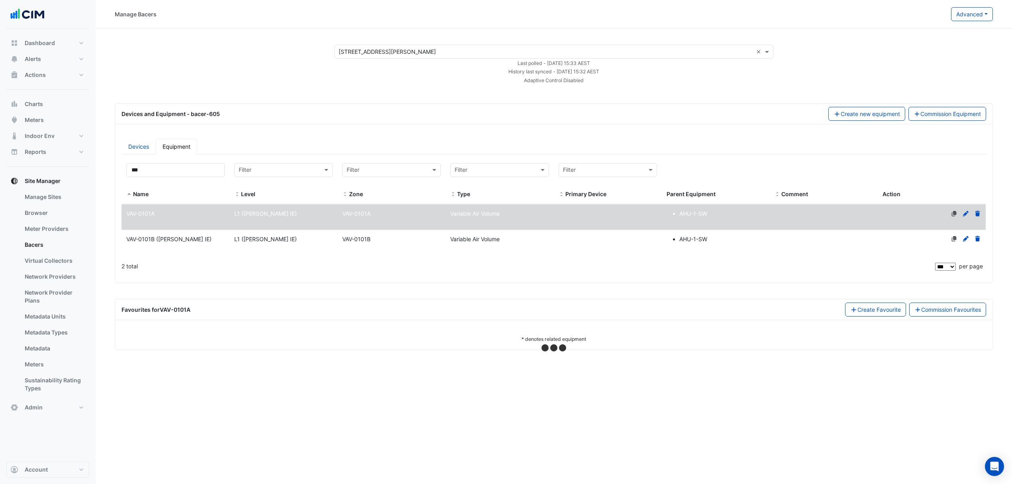
select select "***"
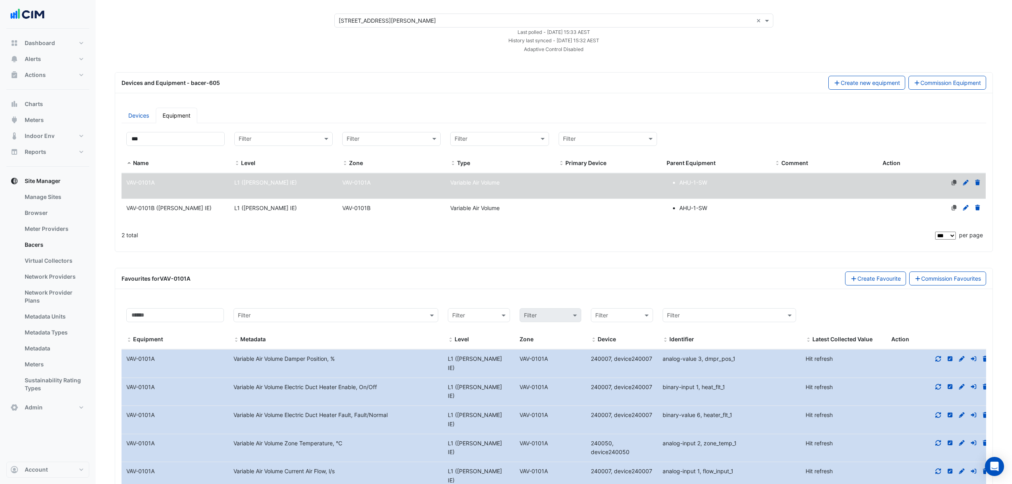
scroll to position [48, 0]
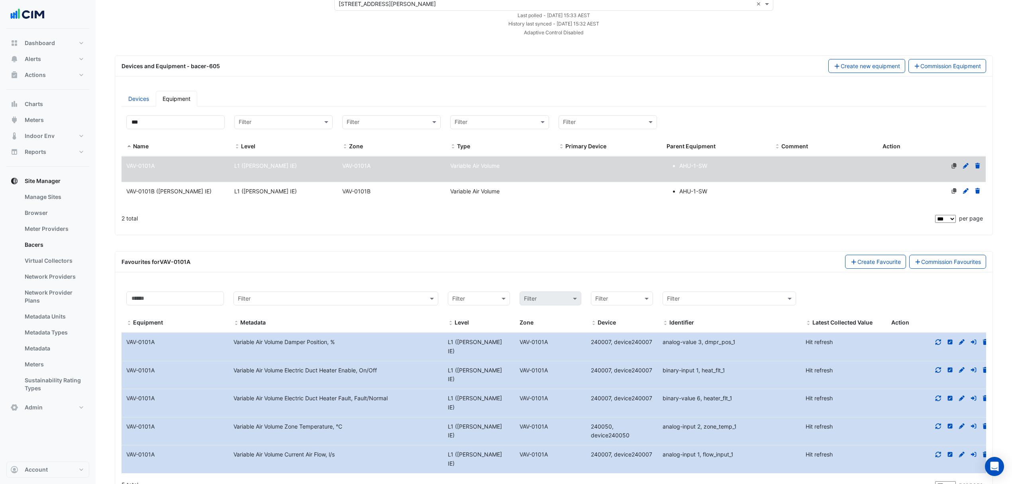
click at [964, 423] on icon at bounding box center [962, 426] width 6 height 6
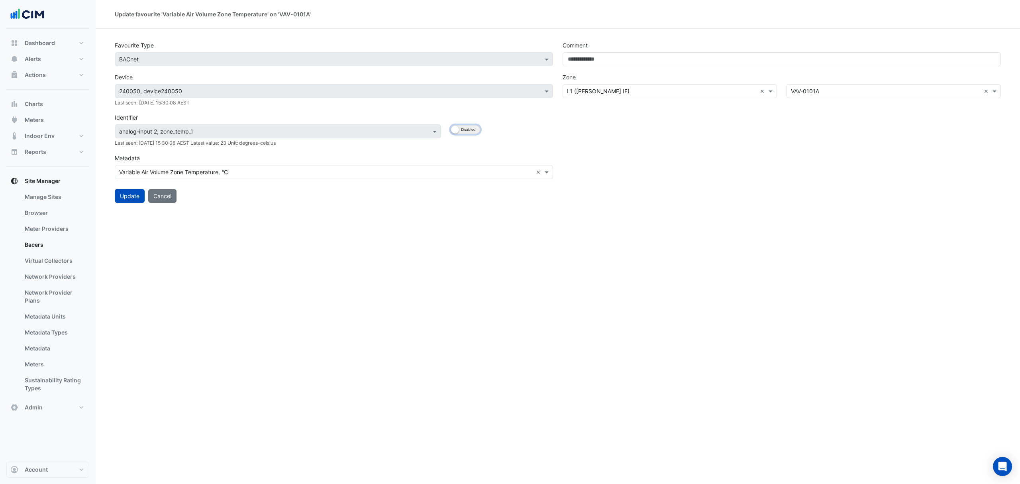
click at [475, 127] on button "Enabled Disabled" at bounding box center [465, 129] width 29 height 9
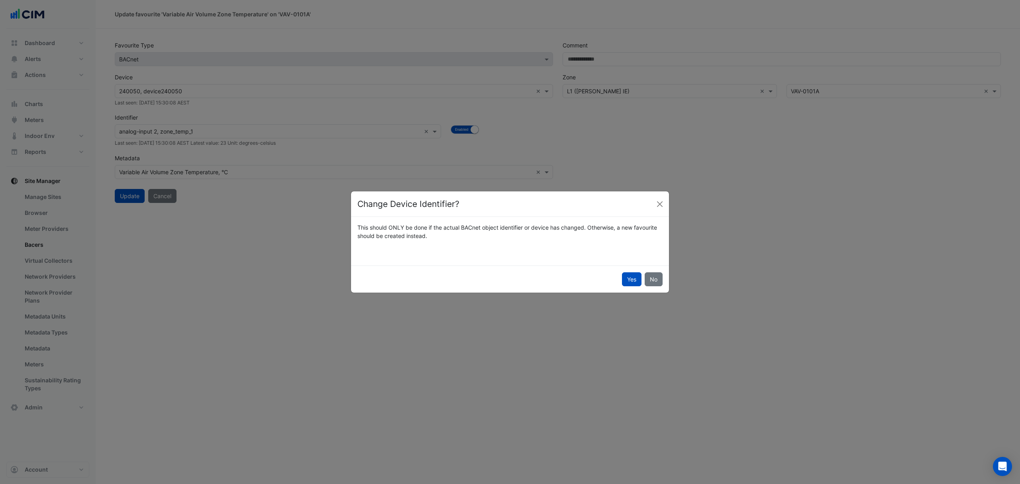
click at [628, 276] on button "Yes" at bounding box center [632, 279] width 20 height 14
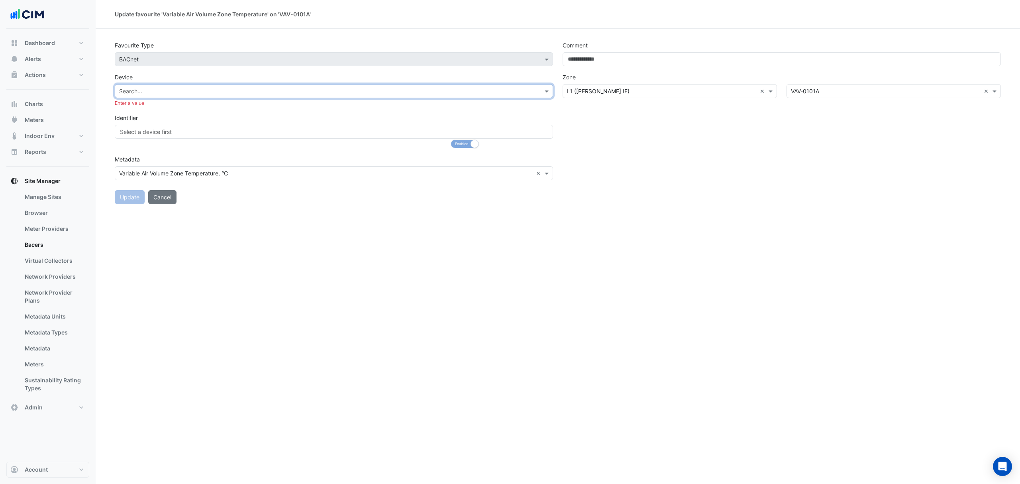
click at [465, 92] on input "text" at bounding box center [326, 91] width 414 height 8
type input "*"
click at [132, 186] on span "240007, device240007" at bounding box center [152, 189] width 61 height 7
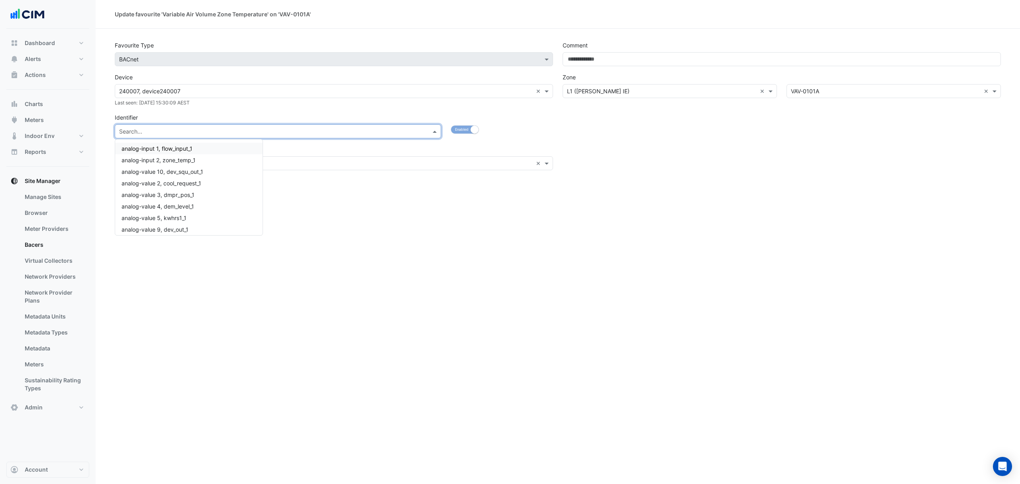
click at [155, 135] on input "text" at bounding box center [270, 132] width 302 height 8
click at [169, 161] on span "analog-input 2, zone_temp_1" at bounding box center [159, 160] width 74 height 7
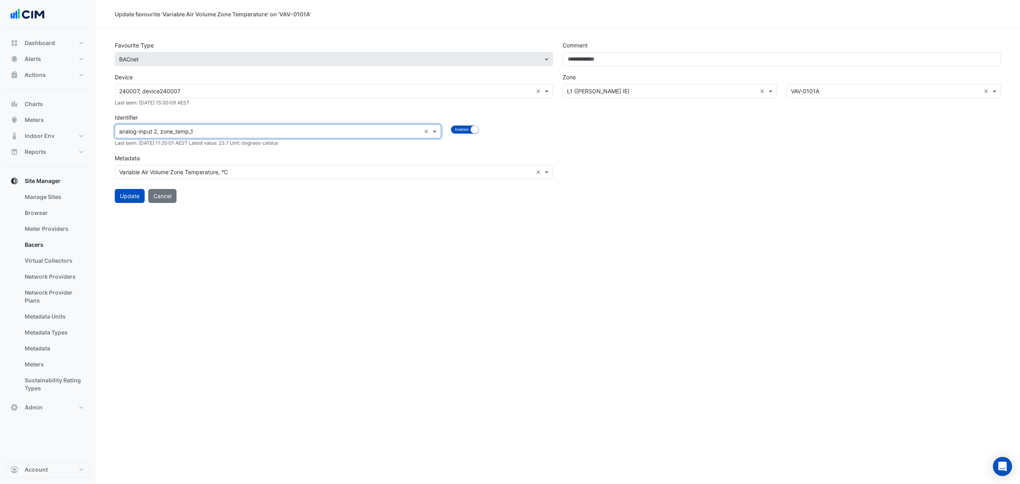
click at [138, 196] on button "Update" at bounding box center [130, 196] width 30 height 14
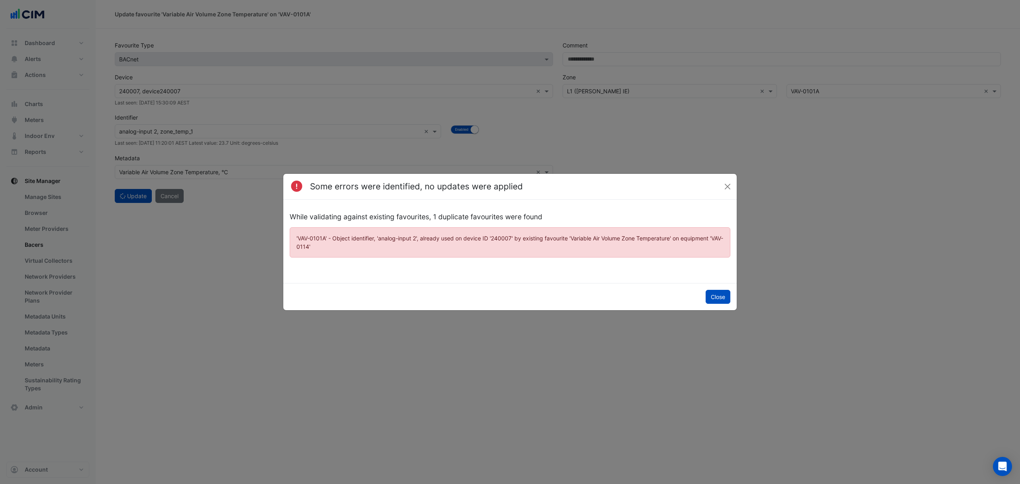
click at [716, 293] on button "Close" at bounding box center [718, 297] width 25 height 14
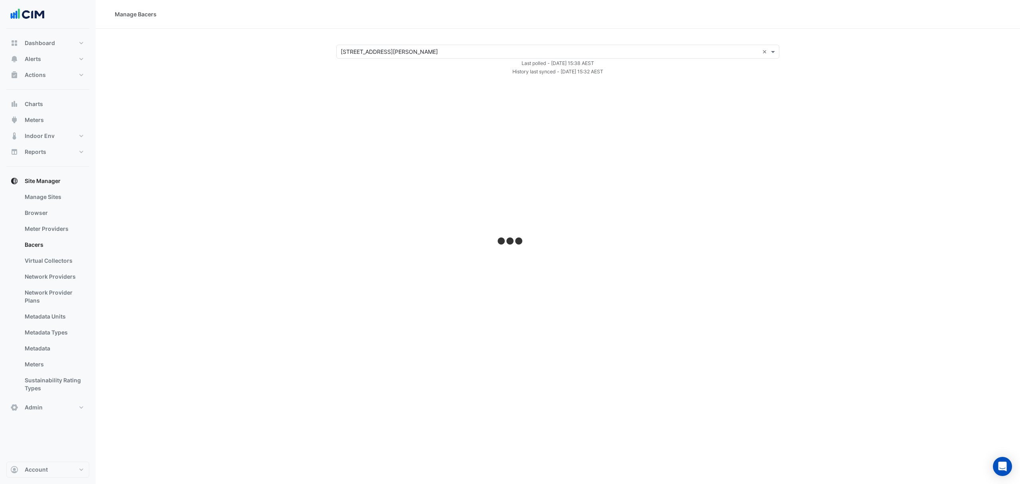
select select "***"
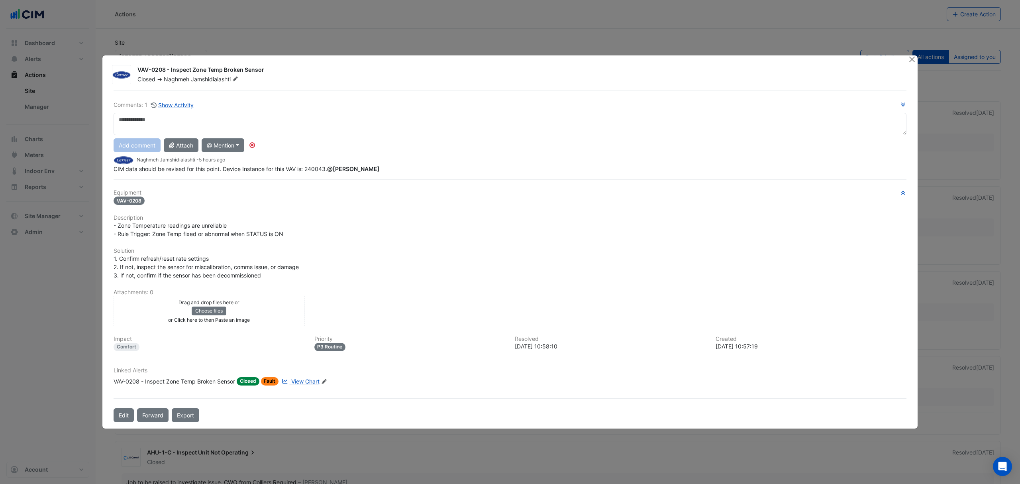
click at [162, 377] on div "VAV-0208 - Inspect Zone Temp Broken Sensor" at bounding box center [175, 381] width 122 height 8
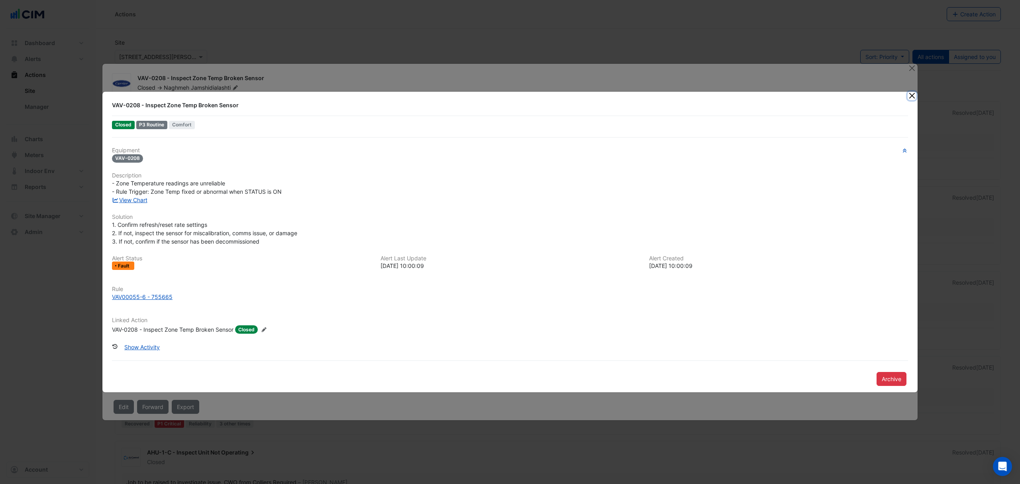
click at [909, 99] on button "Close" at bounding box center [912, 96] width 8 height 8
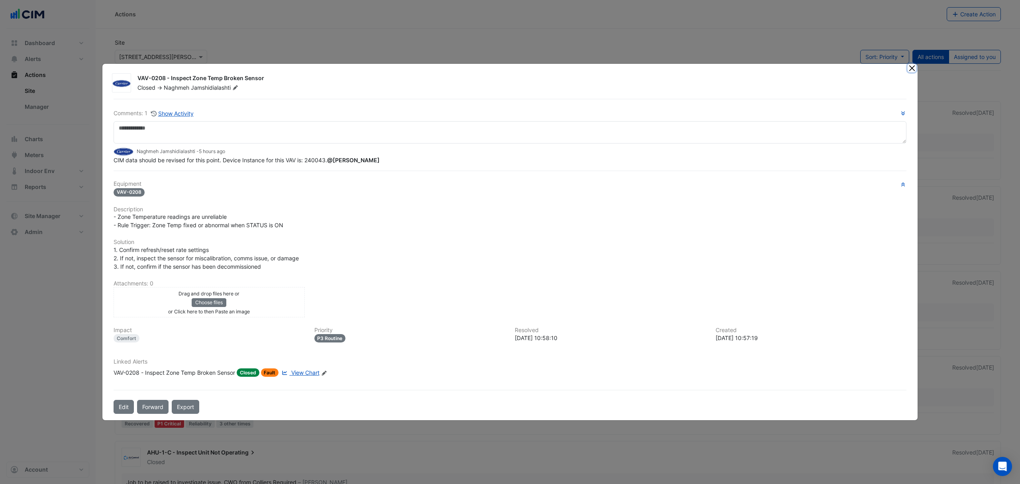
click at [912, 71] on button "Close" at bounding box center [912, 68] width 8 height 8
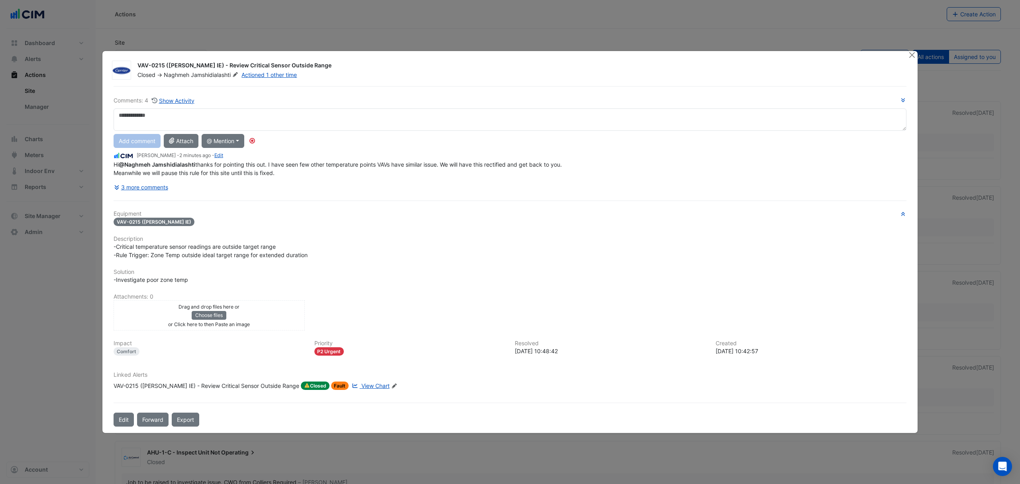
click at [159, 383] on div "VAV-0215 ([PERSON_NAME] IE) - Review Critical Sensor Outside Range" at bounding box center [207, 385] width 186 height 9
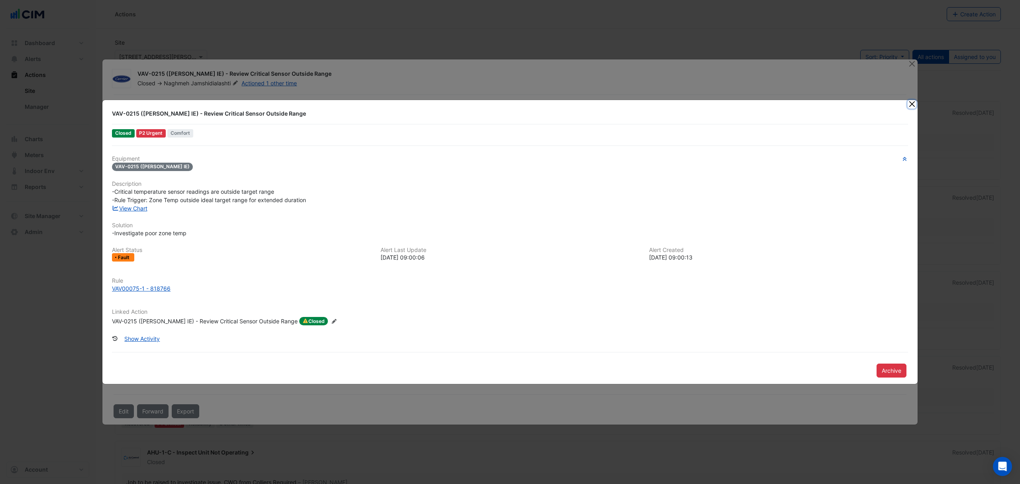
click at [909, 104] on button "Close" at bounding box center [912, 104] width 8 height 8
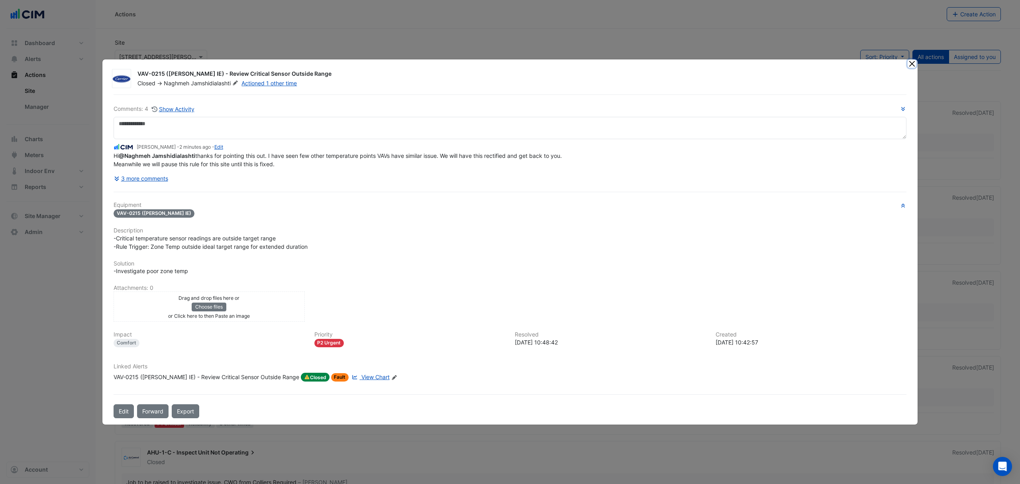
click at [911, 66] on button "Close" at bounding box center [912, 63] width 8 height 8
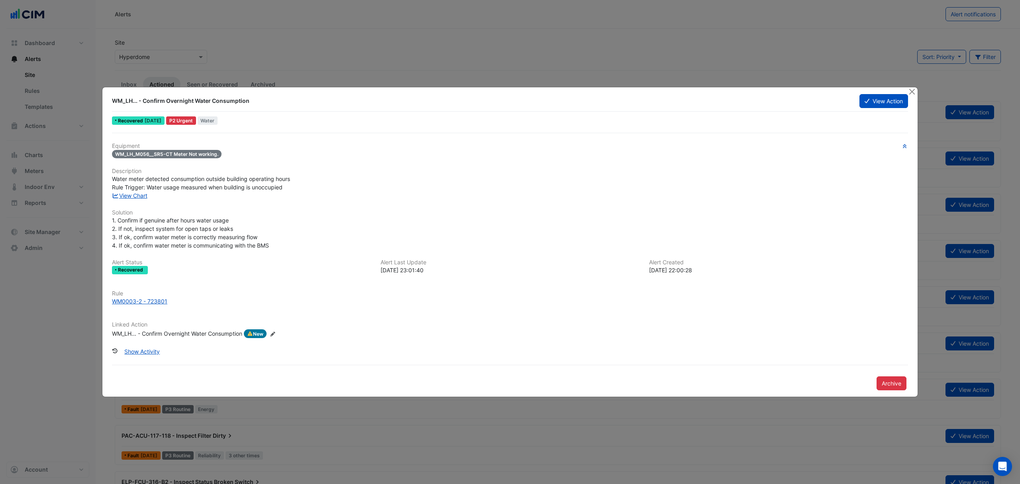
click at [128, 193] on link "View Chart" at bounding box center [129, 195] width 35 height 7
drag, startPoint x: 172, startPoint y: 152, endPoint x: 219, endPoint y: 157, distance: 46.9
click at [219, 157] on div "WM_LH_M056__SR5-CT Meter Not working." at bounding box center [510, 153] width 796 height 9
click at [913, 88] on button "Close" at bounding box center [912, 91] width 8 height 8
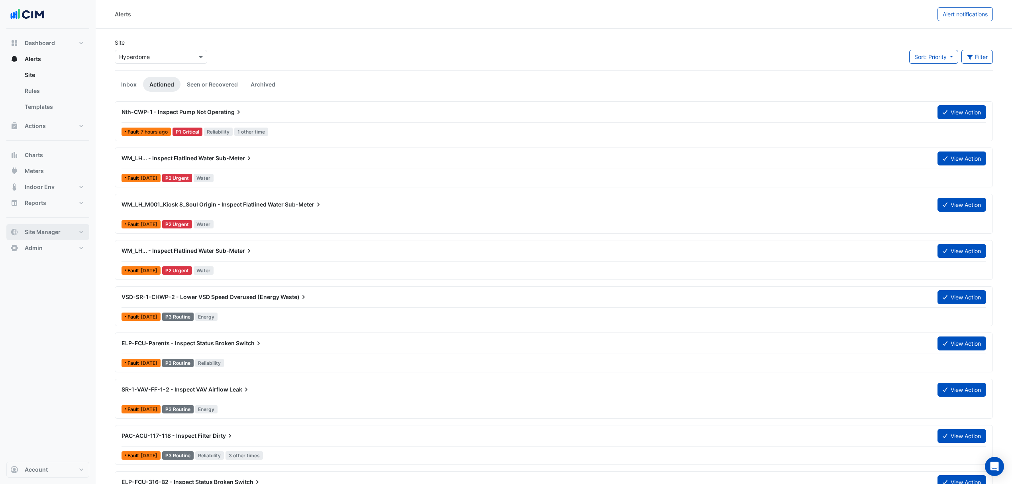
click at [51, 236] on span "Site Manager" at bounding box center [43, 232] width 36 height 8
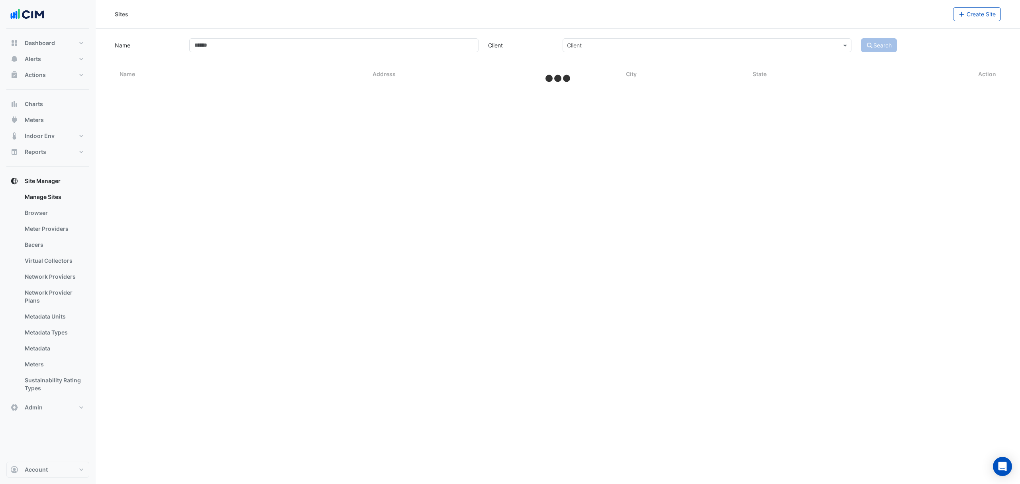
select select "***"
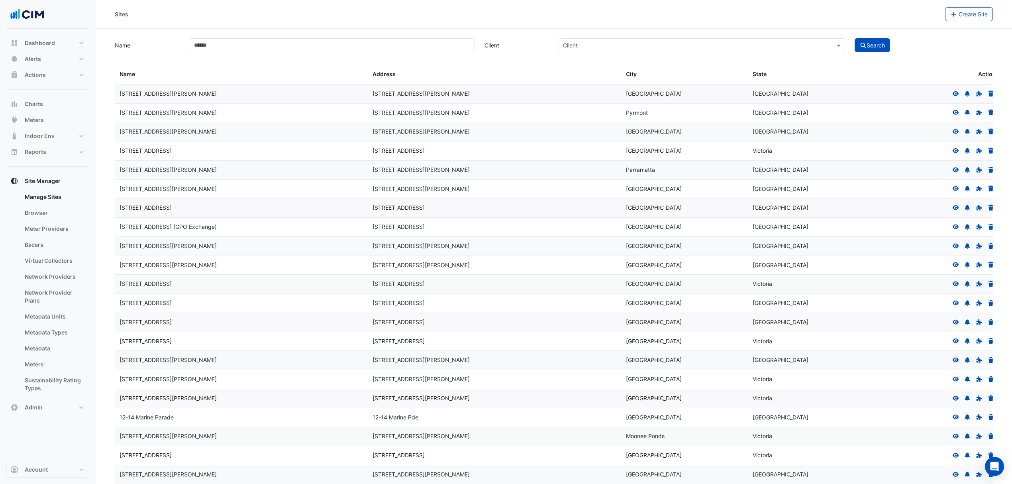
click at [47, 198] on link "Manage Sites" at bounding box center [53, 197] width 71 height 16
click at [229, 42] on input "Name" at bounding box center [332, 45] width 287 height 14
type input "*********"
click at [872, 45] on button "Search" at bounding box center [873, 45] width 36 height 14
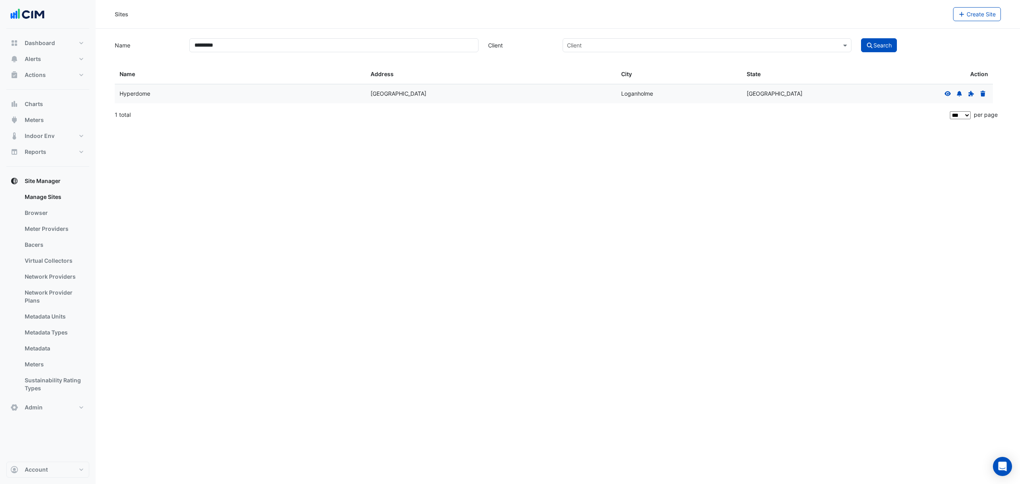
click at [950, 92] on icon at bounding box center [947, 94] width 7 height 6
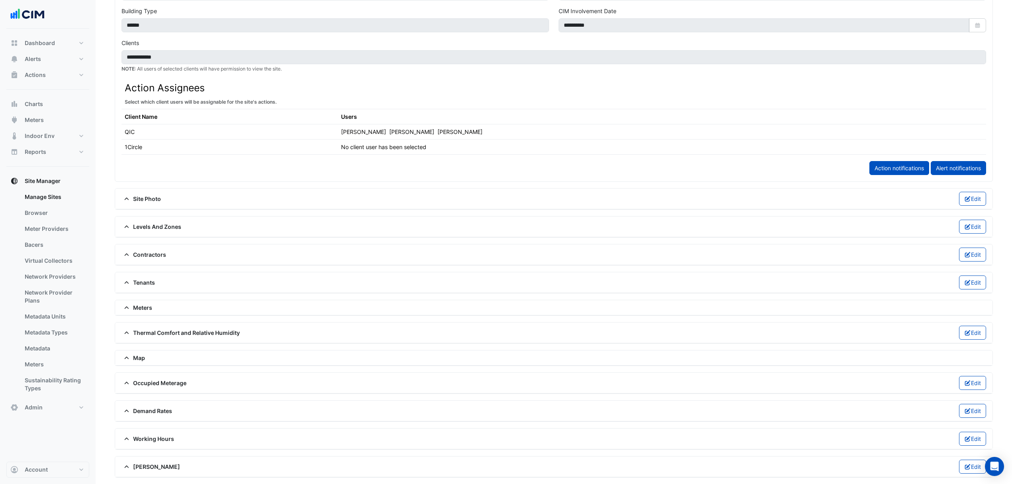
scroll to position [356, 0]
click at [157, 300] on div "Meters" at bounding box center [554, 307] width 878 height 15
click at [137, 303] on span "Meters" at bounding box center [137, 307] width 31 height 8
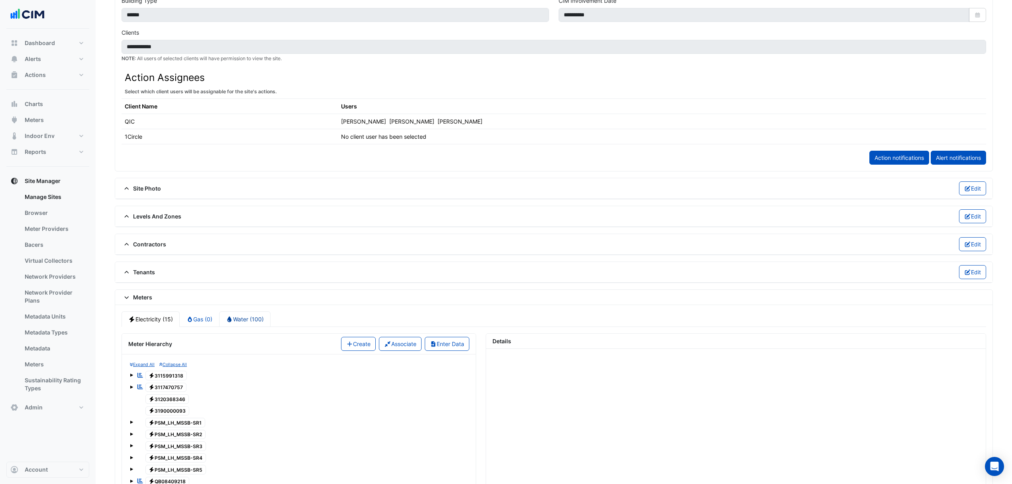
click at [234, 324] on link "Water (100)" at bounding box center [244, 319] width 51 height 16
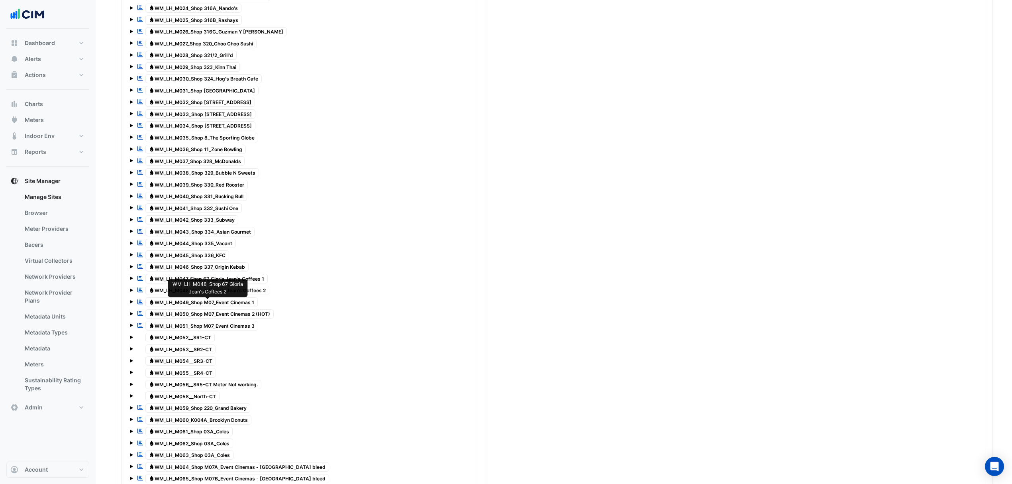
scroll to position [1047, 0]
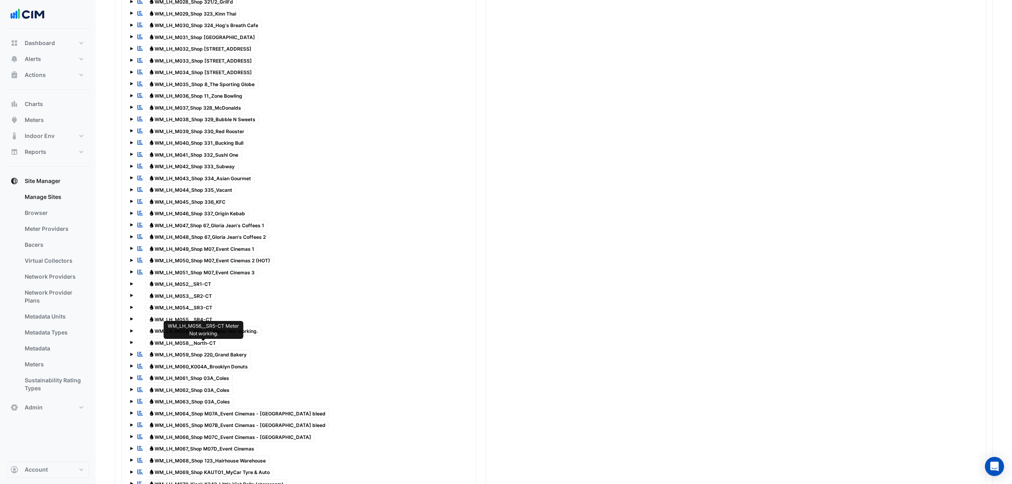
click at [206, 336] on span "Water WM_LH_M056__SR5-CT Meter Not working." at bounding box center [203, 331] width 116 height 10
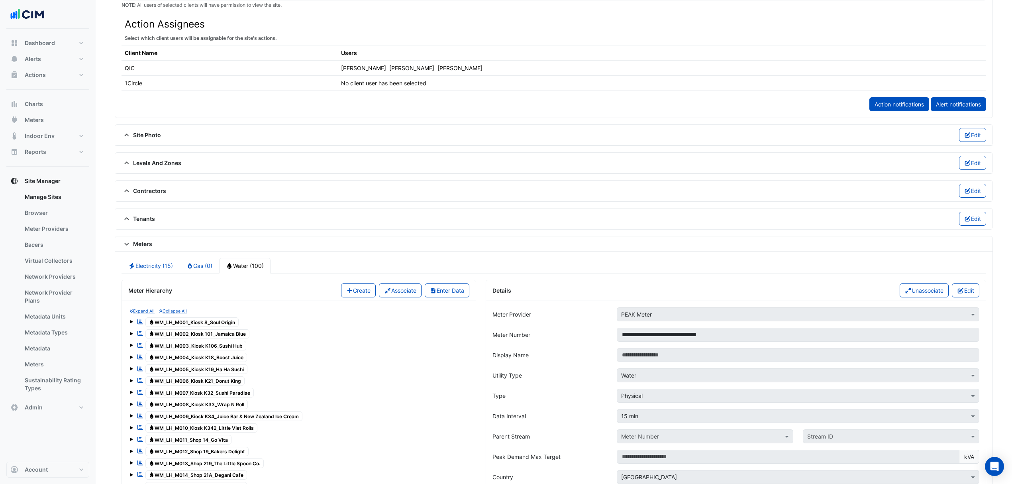
scroll to position [569, 0]
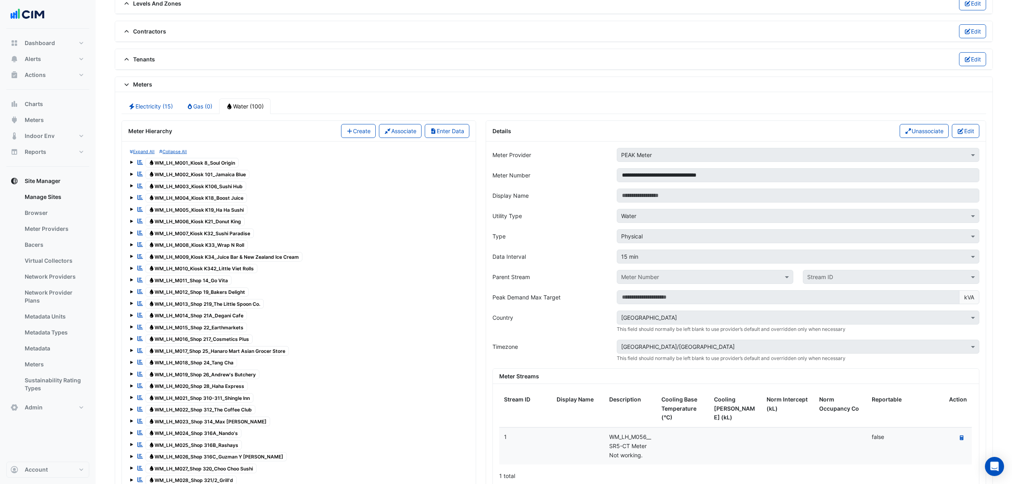
click at [960, 134] on icon "button" at bounding box center [961, 131] width 6 height 6
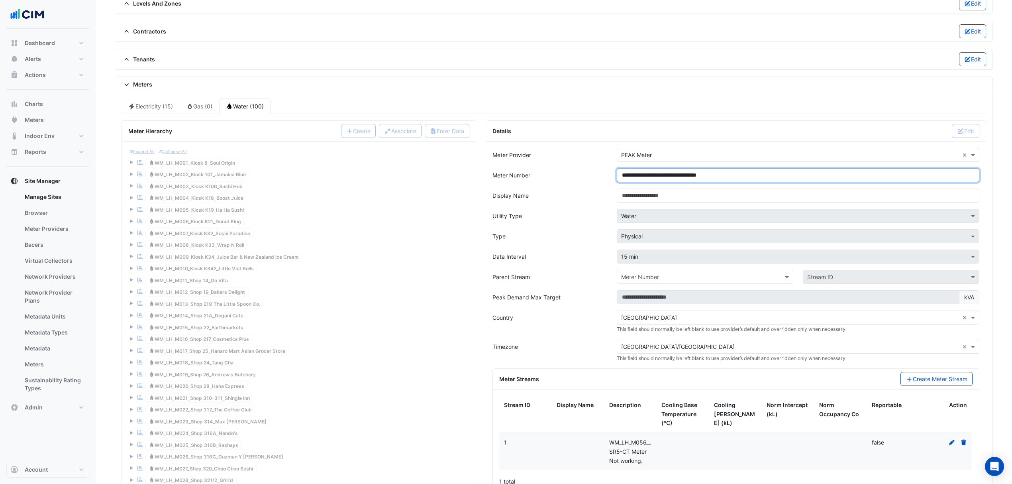
drag, startPoint x: 735, startPoint y: 185, endPoint x: 686, endPoint y: 185, distance: 48.6
click at [686, 182] on input "**********" at bounding box center [798, 175] width 363 height 14
drag, startPoint x: 690, startPoint y: 183, endPoint x: 620, endPoint y: 183, distance: 69.7
click at [620, 182] on input "**********" at bounding box center [798, 175] width 363 height 14
type input "**********"
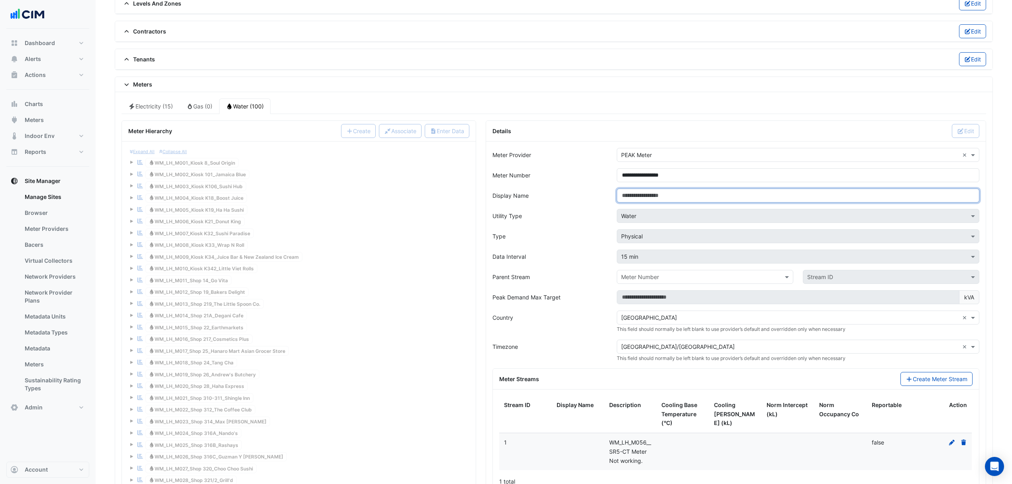
click at [645, 202] on input "Display Name" at bounding box center [798, 195] width 363 height 14
paste input "**********"
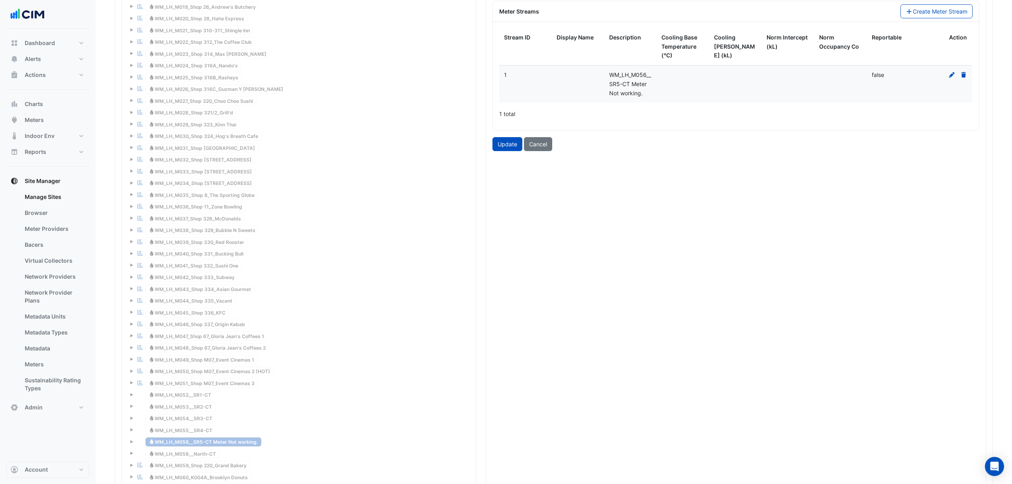
scroll to position [941, 0]
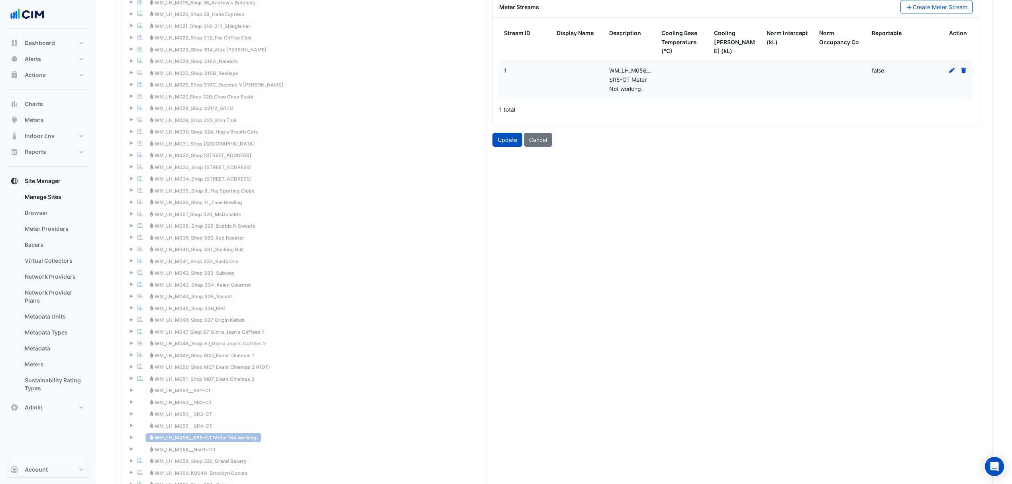
type input "**********"
click at [503, 147] on button "Update" at bounding box center [508, 140] width 30 height 14
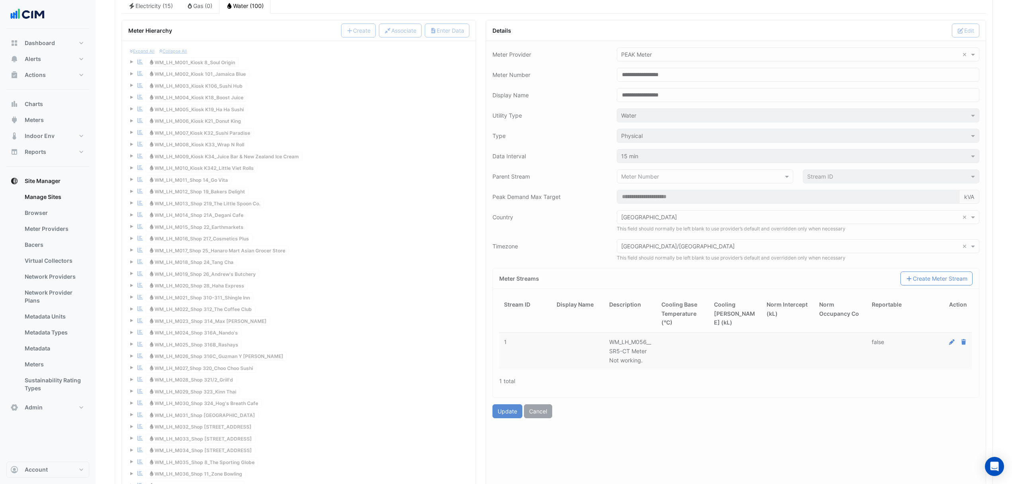
scroll to position [569, 0]
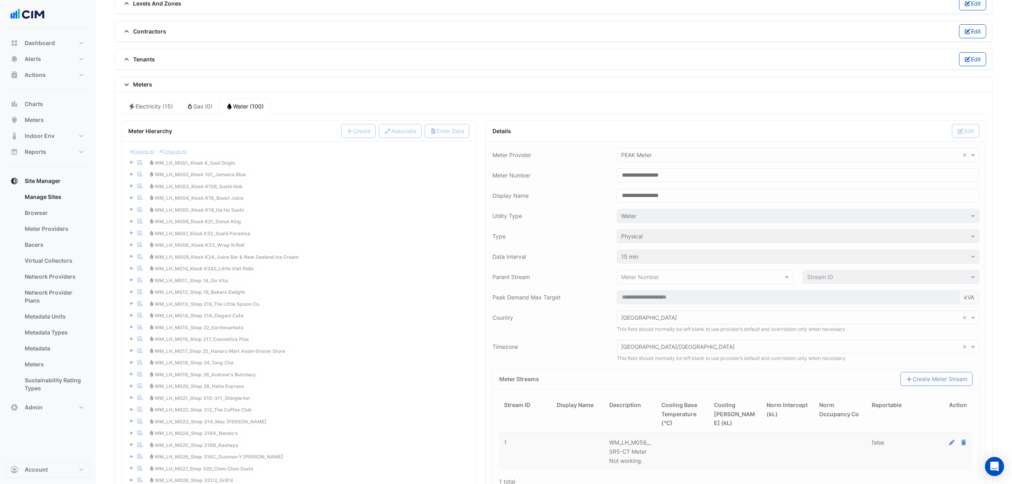
type input "**********"
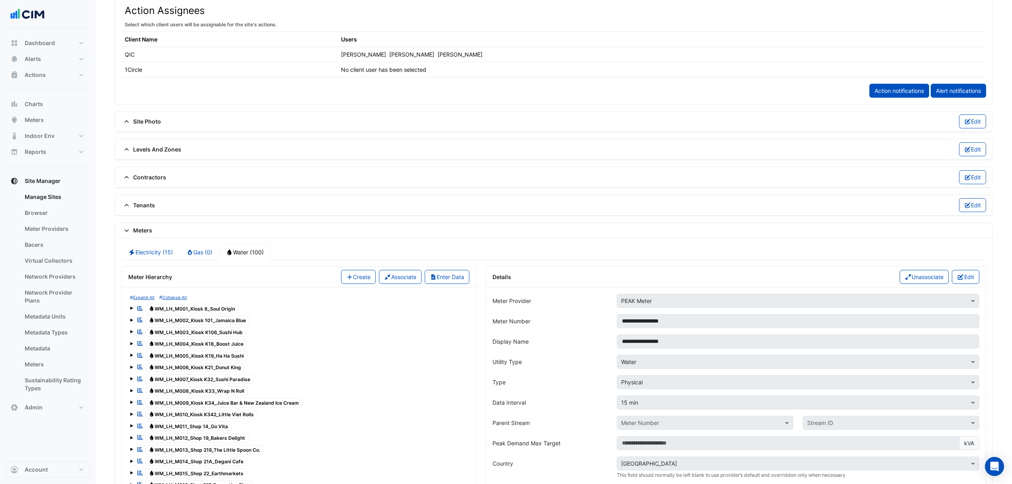
scroll to position [410, 0]
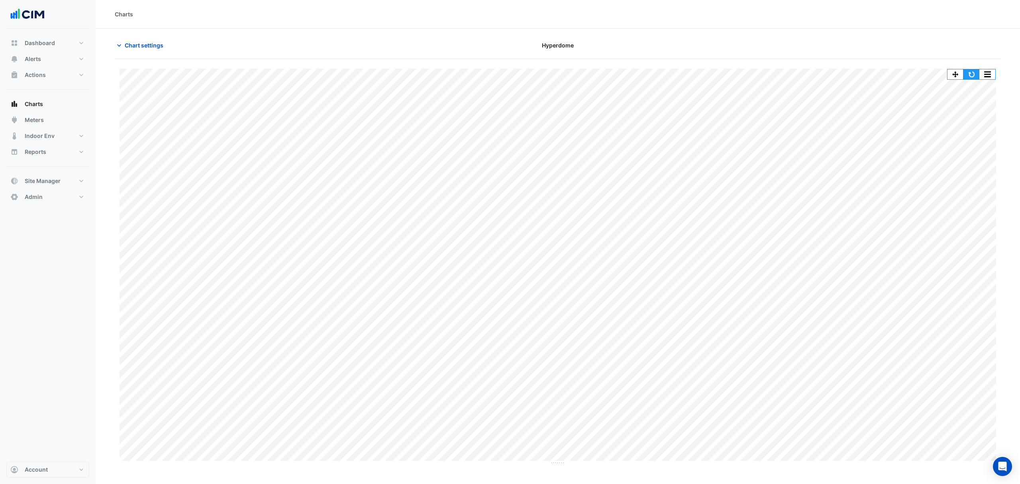
click at [971, 74] on button "button" at bounding box center [972, 74] width 16 height 10
click at [131, 47] on span "Chart settings" at bounding box center [144, 45] width 39 height 8
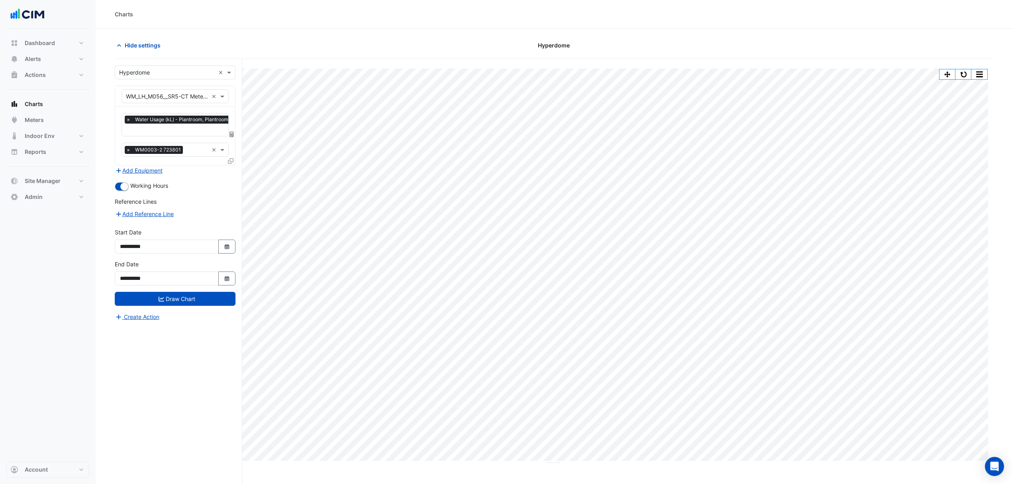
click at [126, 98] on input "text" at bounding box center [167, 96] width 82 height 8
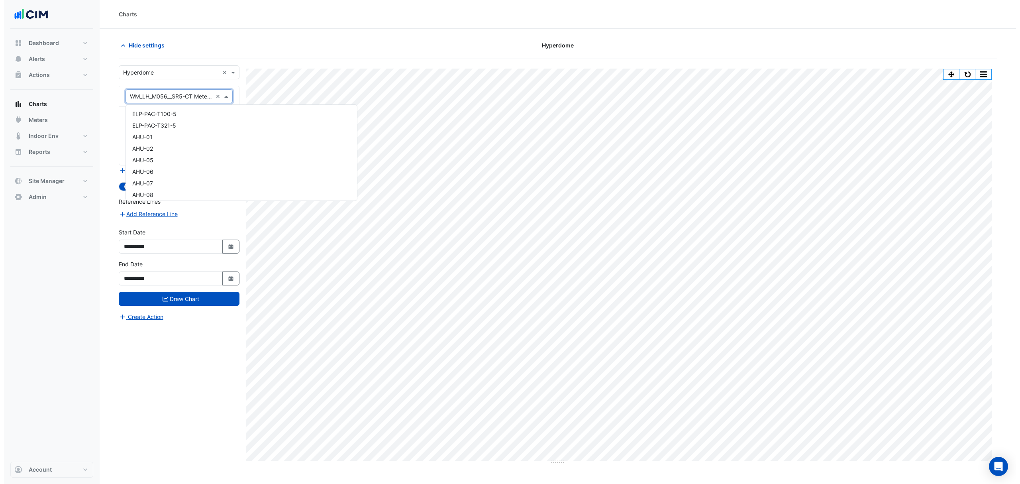
scroll to position [8497, 0]
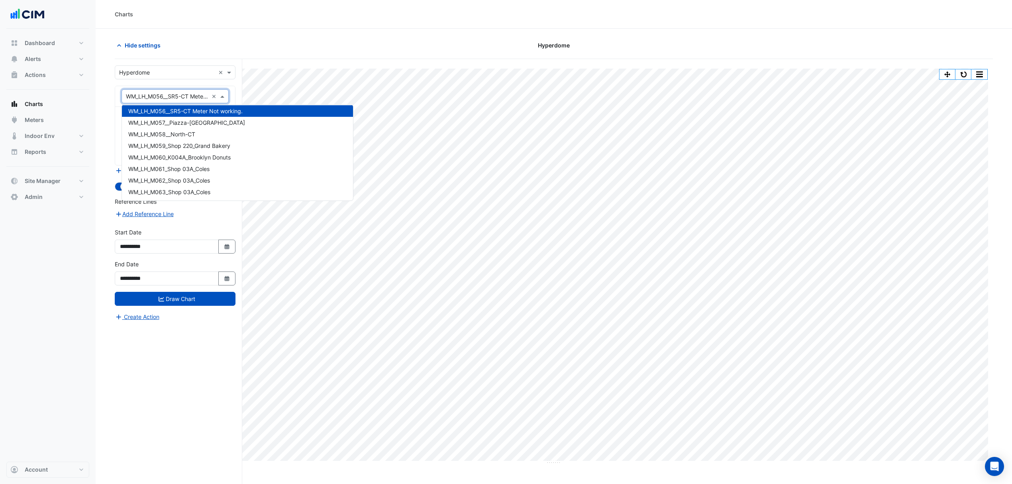
drag, startPoint x: 125, startPoint y: 96, endPoint x: 167, endPoint y: 99, distance: 42.8
click at [167, 99] on div at bounding box center [175, 96] width 106 height 9
click at [234, 109] on span "WM_LH_M056__SR5-CT Meter Not working." at bounding box center [185, 111] width 114 height 7
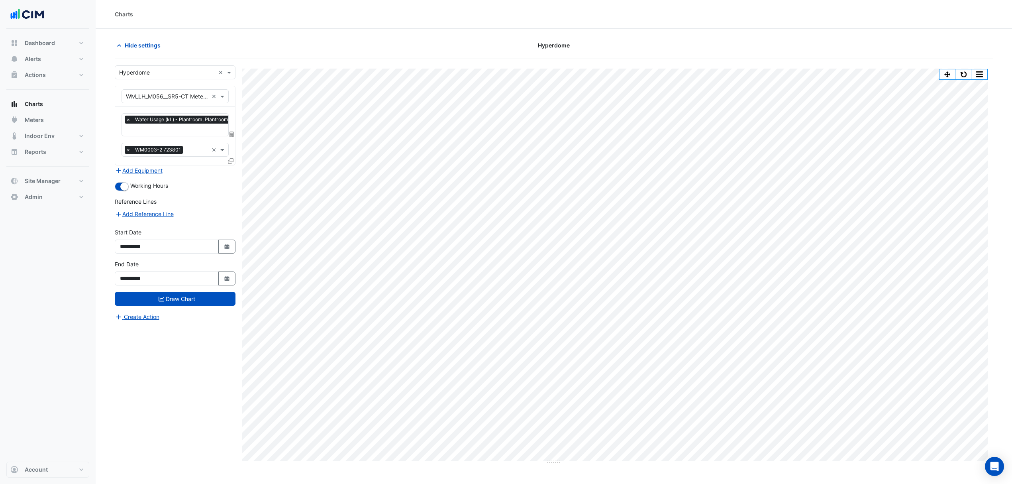
click at [234, 109] on div "× Water Usage (kL) - Plantroom, Plantroom × × WM0003-2 723801 ×" at bounding box center [175, 136] width 120 height 58
click at [964, 75] on button "button" at bounding box center [964, 74] width 16 height 10
click at [143, 43] on span "Hide settings" at bounding box center [143, 45] width 36 height 8
